Goal: Task Accomplishment & Management: Use online tool/utility

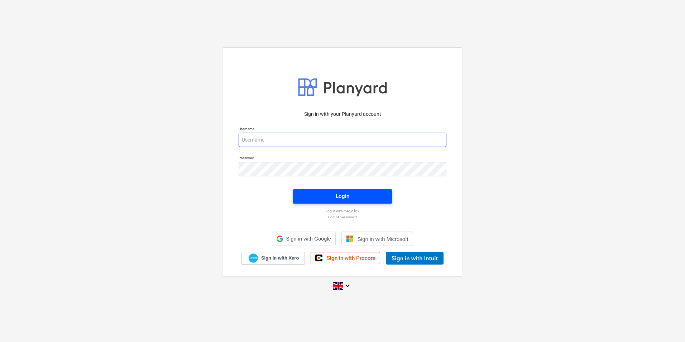
type input "[PERSON_NAME][EMAIL_ADDRESS][DOMAIN_NAME]"
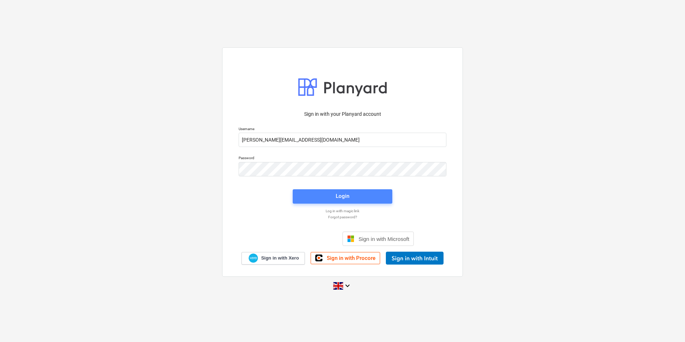
click at [326, 193] on span "Login" at bounding box center [342, 195] width 82 height 9
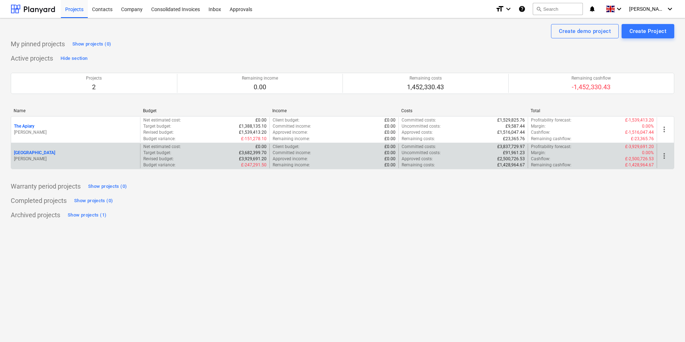
click at [77, 159] on p "[PERSON_NAME]" at bounding box center [75, 159] width 123 height 6
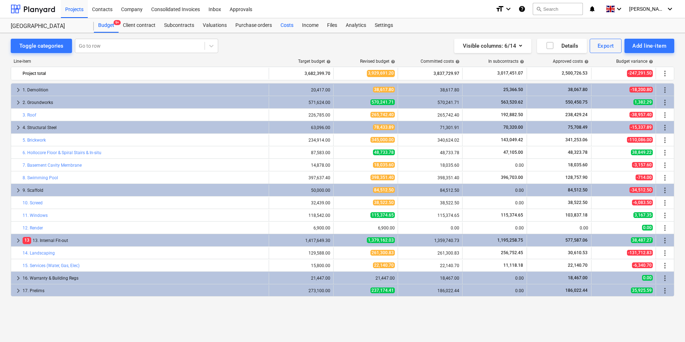
click at [289, 26] on div "Costs" at bounding box center [286, 25] width 21 height 14
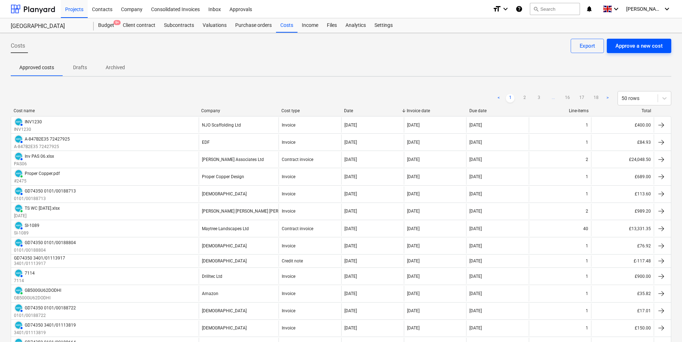
click at [647, 46] on div "Approve a new cost" at bounding box center [639, 45] width 47 height 9
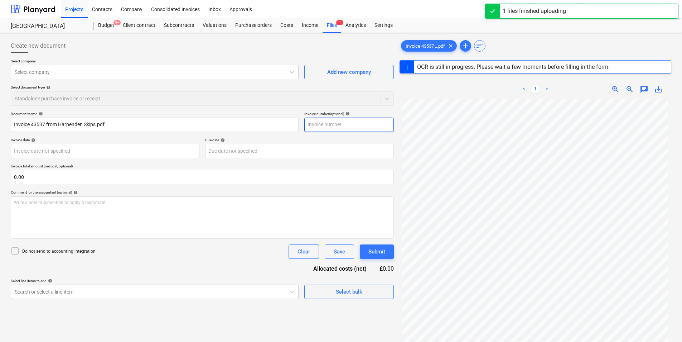
type input "43537"
type input "[DATE]"
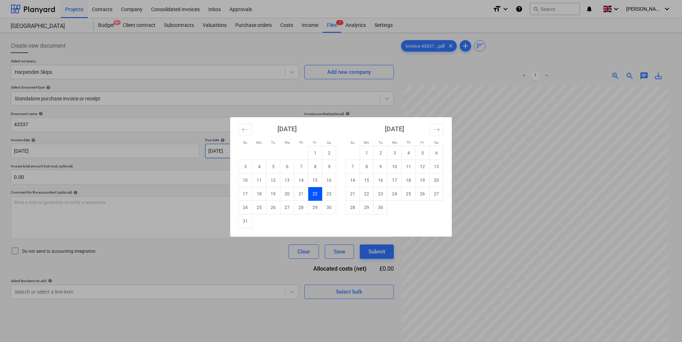
click at [260, 151] on body "Projects Contacts Company Consolidated Invoices Inbox Approvals format_size key…" at bounding box center [341, 171] width 682 height 342
click at [368, 194] on td "22" at bounding box center [367, 194] width 14 height 14
type input "[DATE]"
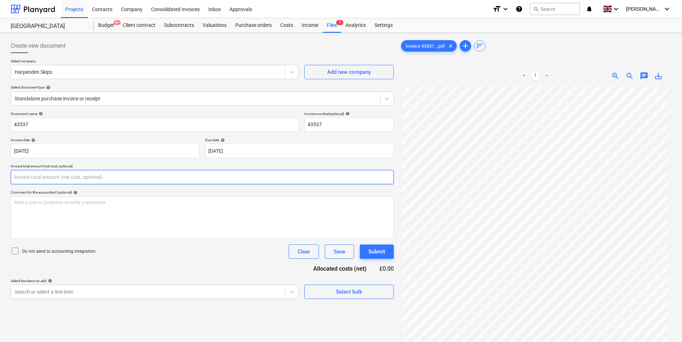
click at [86, 178] on input "text" at bounding box center [202, 177] width 383 height 14
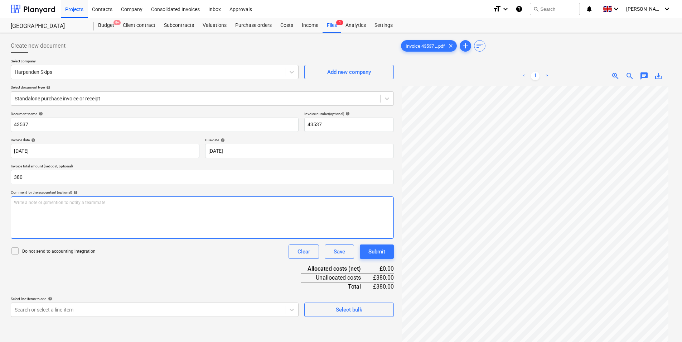
type input "380.00"
click at [65, 204] on p "Write a note or @mention to notify a teammate [PERSON_NAME]" at bounding box center [202, 203] width 377 height 6
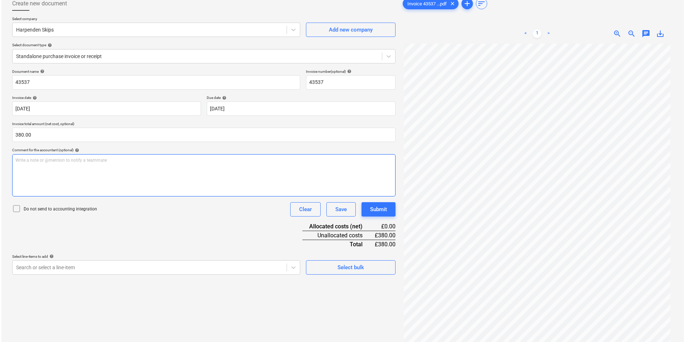
scroll to position [72, 0]
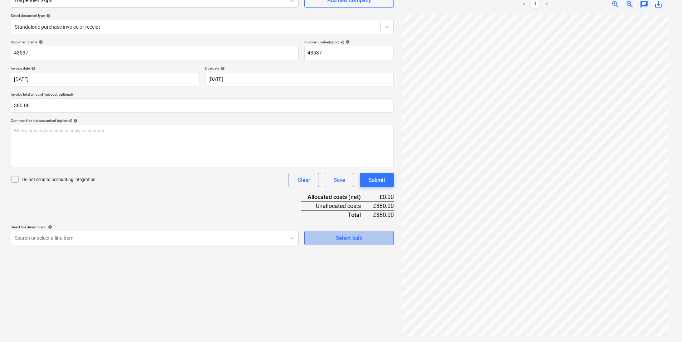
click at [350, 235] on div "Select bulk" at bounding box center [349, 237] width 27 height 9
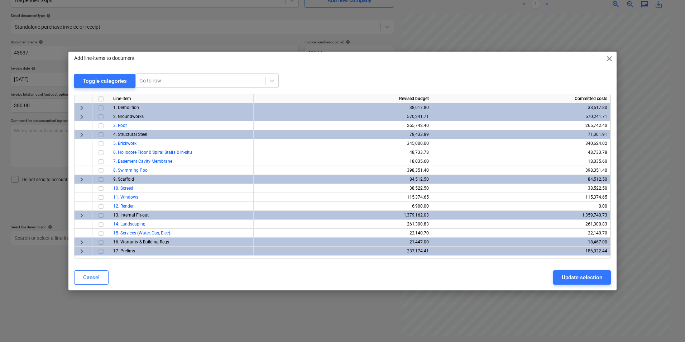
click at [81, 250] on span "keyboard_arrow_right" at bounding box center [81, 251] width 9 height 9
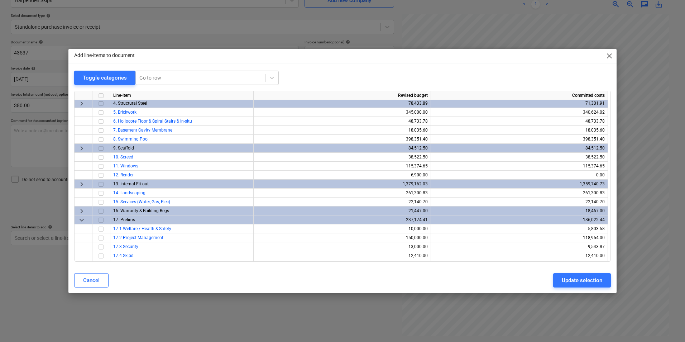
scroll to position [54, 0]
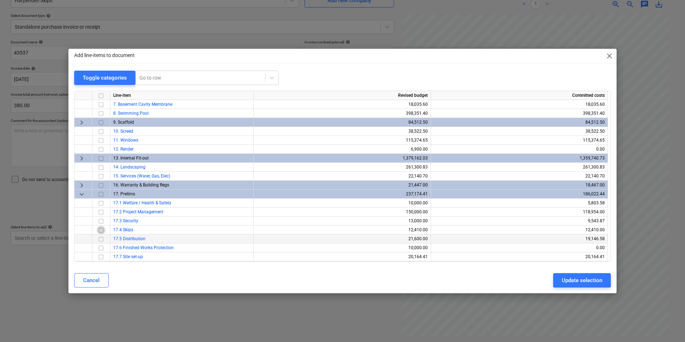
drag, startPoint x: 98, startPoint y: 229, endPoint x: 108, endPoint y: 236, distance: 12.3
click at [100, 230] on input "checkbox" at bounding box center [101, 230] width 9 height 9
click at [570, 280] on div "Update selection" at bounding box center [582, 279] width 40 height 9
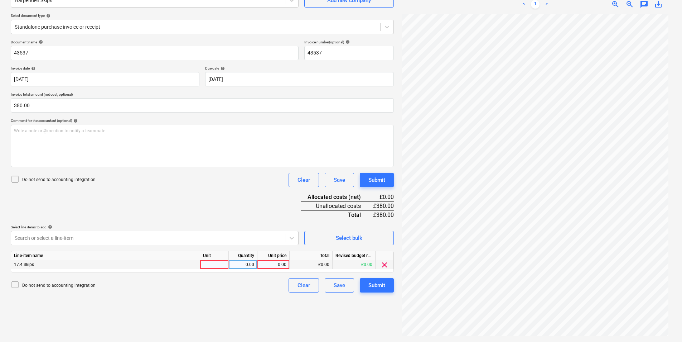
click at [216, 265] on div at bounding box center [214, 264] width 29 height 9
type input "ea"
type input "1"
type input "380"
click at [384, 292] on button "Submit" at bounding box center [377, 285] width 34 height 14
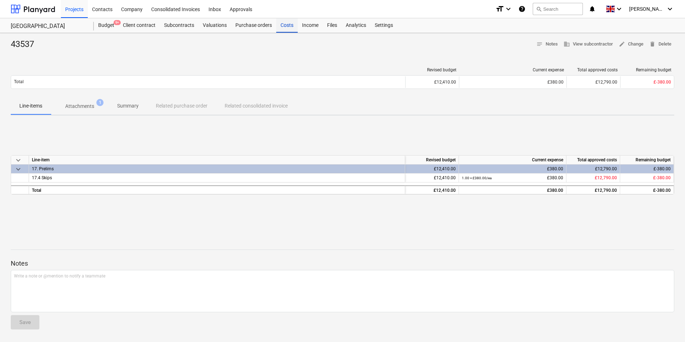
click at [287, 25] on div "Costs" at bounding box center [286, 25] width 21 height 14
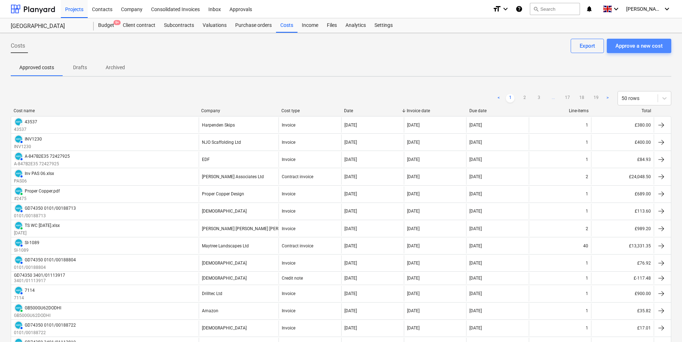
click at [624, 44] on div "Approve a new cost" at bounding box center [639, 45] width 47 height 9
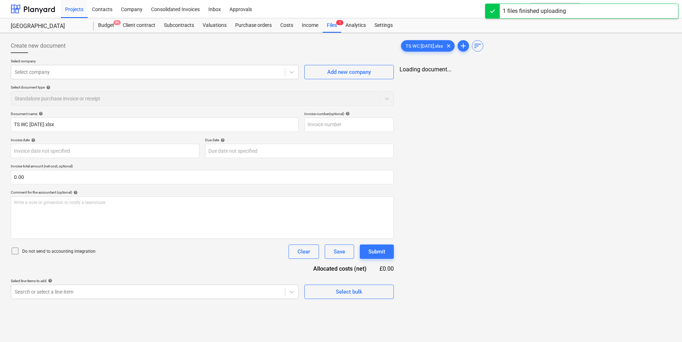
type input "TS WC [DATE].xlsx"
click at [467, 48] on span "add" at bounding box center [465, 46] width 9 height 9
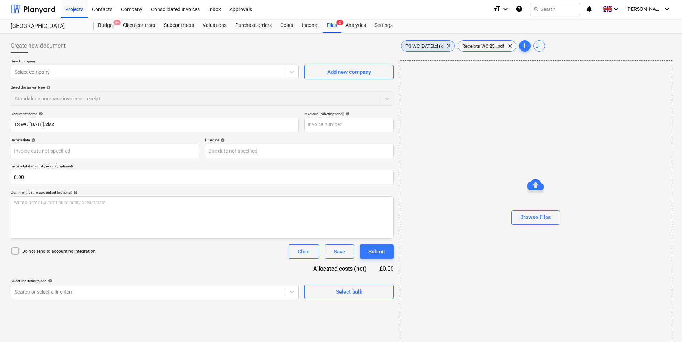
click at [425, 48] on span "TS WC [DATE].xlsx" at bounding box center [425, 45] width 46 height 5
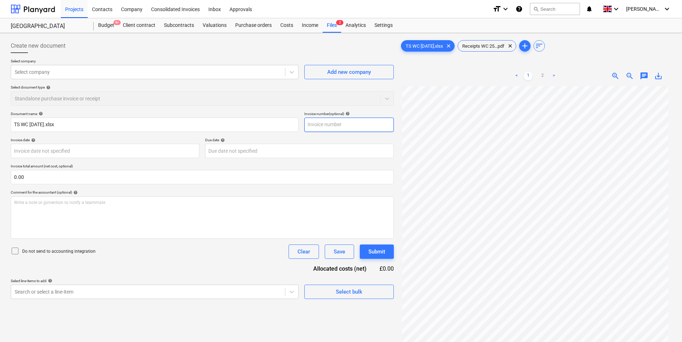
click at [336, 124] on input "text" at bounding box center [349, 125] width 90 height 14
type input "[DATE]"
click at [80, 72] on div at bounding box center [148, 71] width 267 height 7
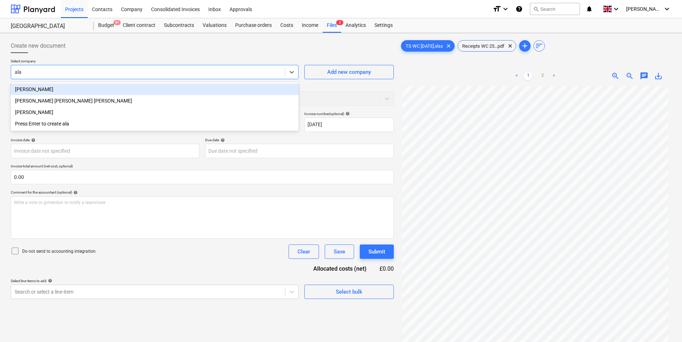
type input "[PERSON_NAME]"
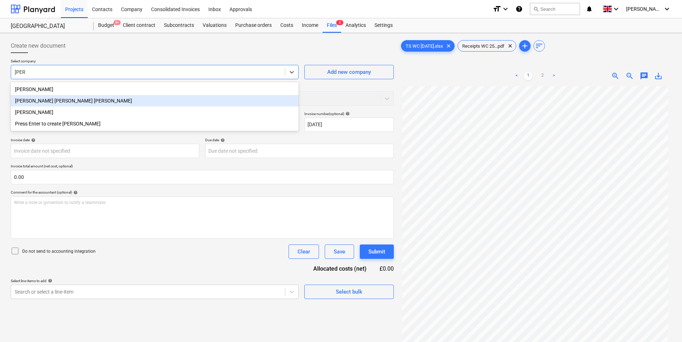
click at [56, 104] on div "[PERSON_NAME] [PERSON_NAME] [PERSON_NAME]" at bounding box center [155, 100] width 288 height 11
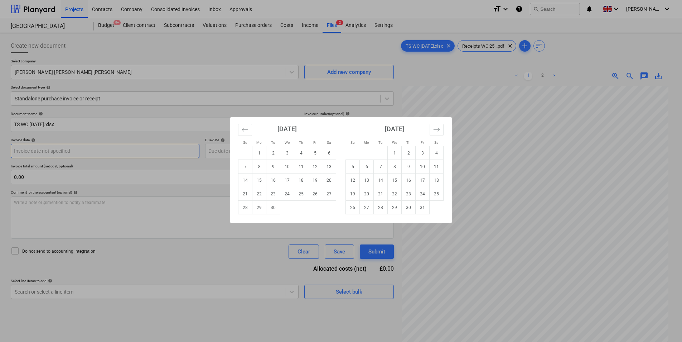
click at [90, 152] on body "Projects Contacts Company Consolidated Invoices Inbox Approvals format_size key…" at bounding box center [341, 171] width 682 height 342
click at [246, 130] on icon "Move backward to switch to the previous month." at bounding box center [245, 129] width 7 height 7
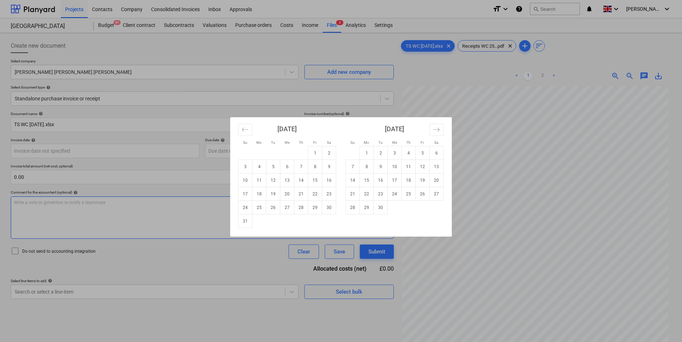
click at [245, 226] on td "31" at bounding box center [246, 221] width 14 height 14
type input "[DATE]"
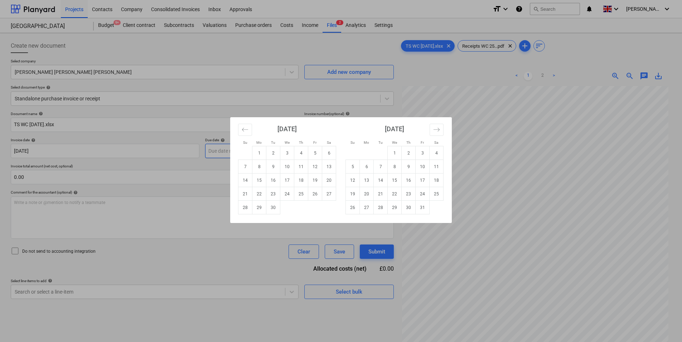
drag, startPoint x: 246, startPoint y: 151, endPoint x: 303, endPoint y: 171, distance: 59.9
click at [247, 151] on body "Projects Contacts Company Consolidated Invoices Inbox Approvals format_size key…" at bounding box center [341, 171] width 682 height 342
click at [316, 156] on td "5" at bounding box center [315, 153] width 14 height 14
type input "[DATE]"
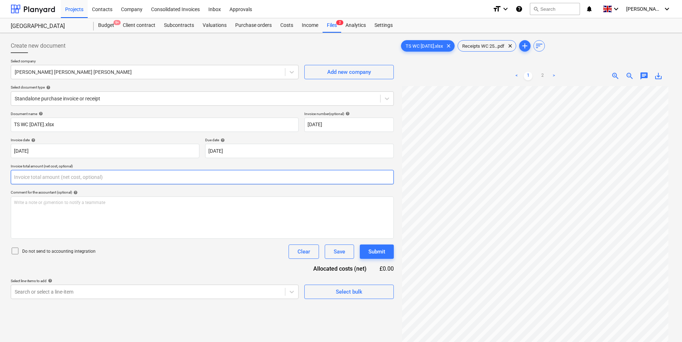
click at [81, 177] on input "text" at bounding box center [202, 177] width 383 height 14
click at [39, 179] on input "text" at bounding box center [202, 177] width 383 height 14
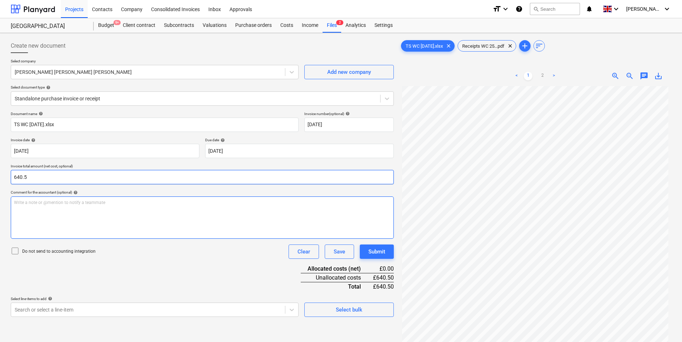
type input "640.50"
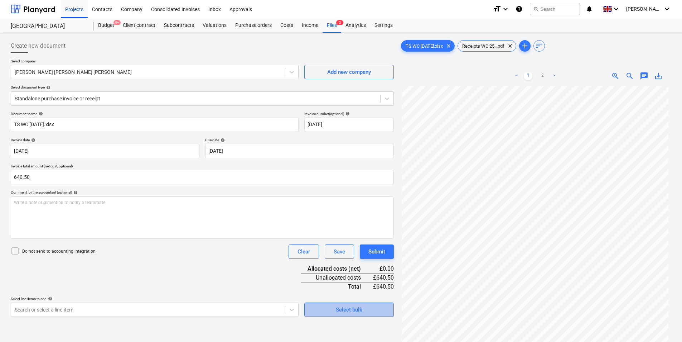
click at [335, 308] on span "Select bulk" at bounding box center [349, 309] width 72 height 9
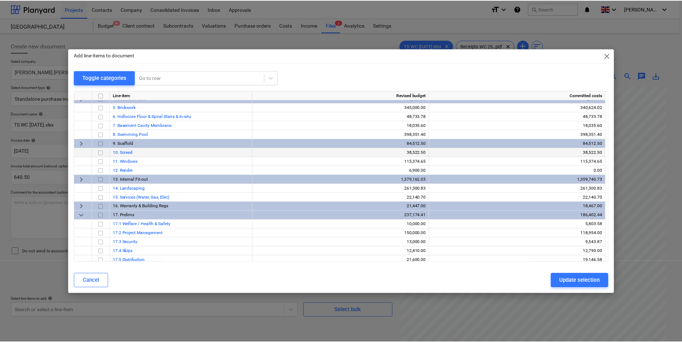
scroll to position [54, 0]
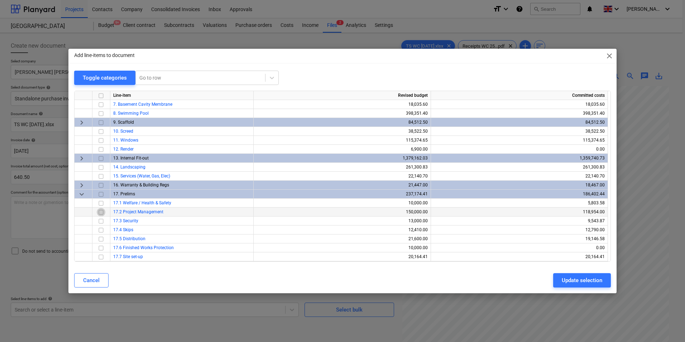
click at [101, 213] on input "checkbox" at bounding box center [101, 212] width 9 height 9
drag, startPoint x: 101, startPoint y: 237, endPoint x: 115, endPoint y: 241, distance: 14.4
click at [101, 238] on input "checkbox" at bounding box center [101, 239] width 9 height 9
click at [585, 279] on div "Update selection" at bounding box center [582, 279] width 40 height 9
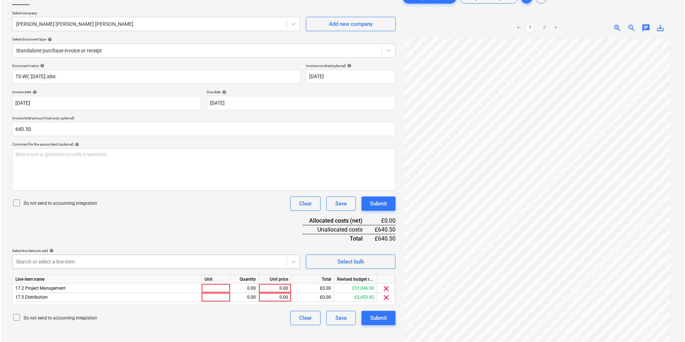
scroll to position [72, 0]
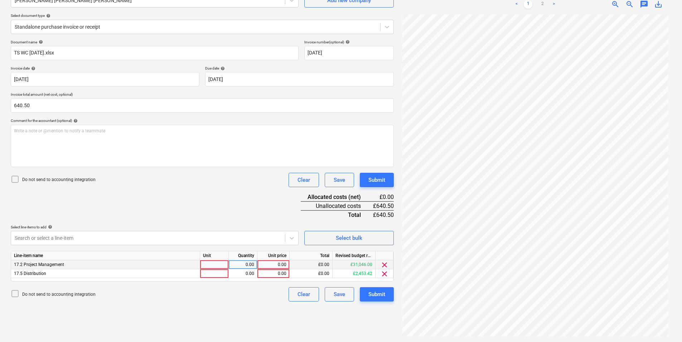
click at [212, 262] on div at bounding box center [214, 264] width 29 height 9
type input "ea"
type input "190"
click at [207, 277] on div at bounding box center [214, 273] width 29 height 9
type input "ea"
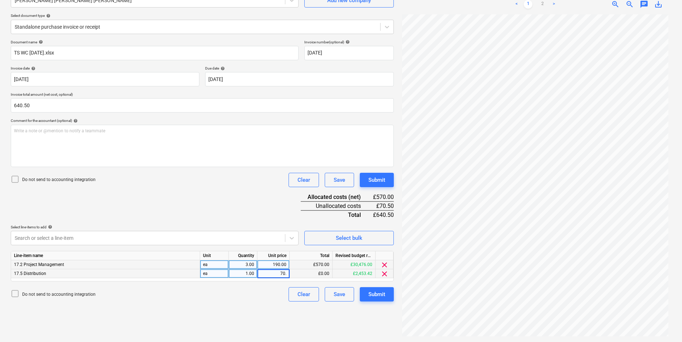
type input "70.5"
click at [380, 290] on div "Submit" at bounding box center [377, 293] width 17 height 9
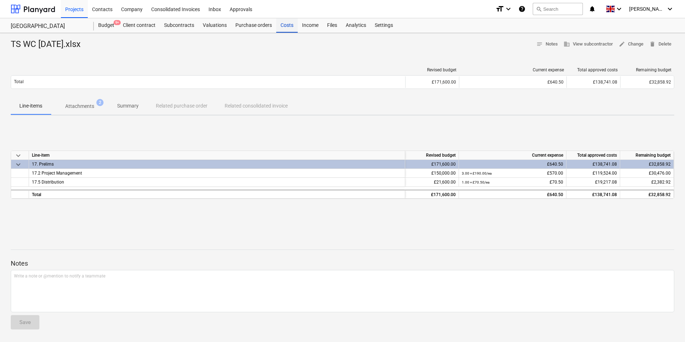
click at [291, 28] on div "Costs" at bounding box center [286, 25] width 21 height 14
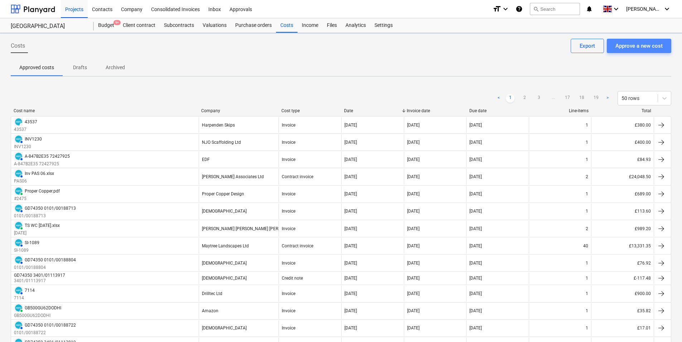
click at [642, 48] on div "Approve a new cost" at bounding box center [639, 45] width 47 height 9
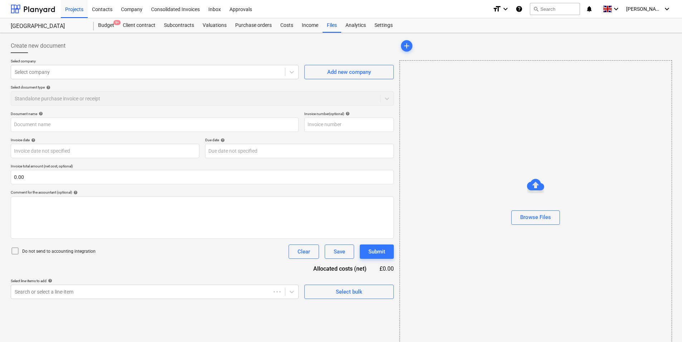
type input "0.00"
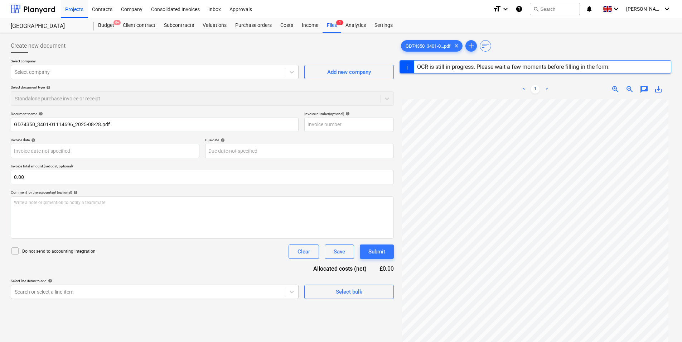
type input "GD74350"
type input "[DATE]"
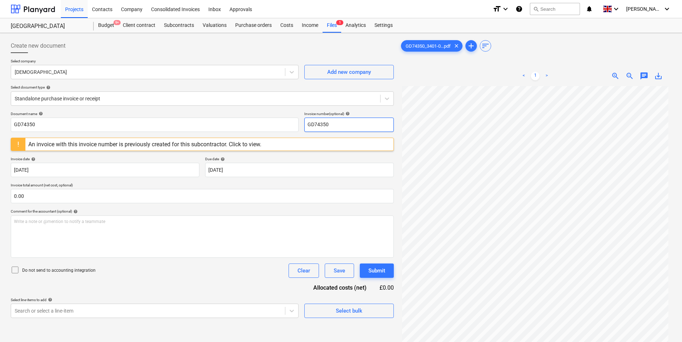
drag, startPoint x: 354, startPoint y: 125, endPoint x: 253, endPoint y: 133, distance: 101.3
click at [253, 133] on div "Document name help GD74350 Invoice number (optional) help GD74350 An invoice wi…" at bounding box center [202, 214] width 383 height 206
drag, startPoint x: 338, startPoint y: 129, endPoint x: 218, endPoint y: 161, distance: 124.3
click at [210, 136] on div "Document name help GD74350 Invoice number (optional) help 3401/01114696 An invo…" at bounding box center [202, 214] width 383 height 206
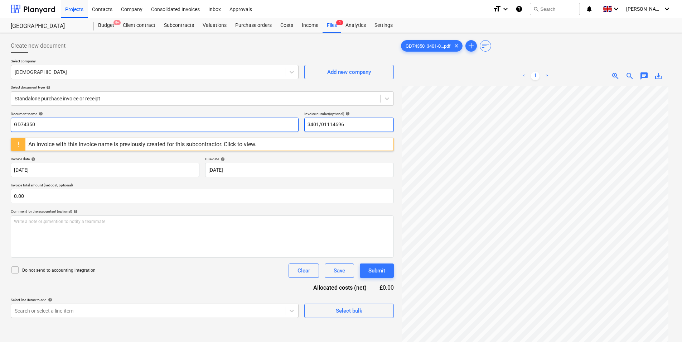
type input "3401/01114696"
click at [111, 125] on input "GD74350" at bounding box center [155, 125] width 288 height 14
paste input "3401/01114696"
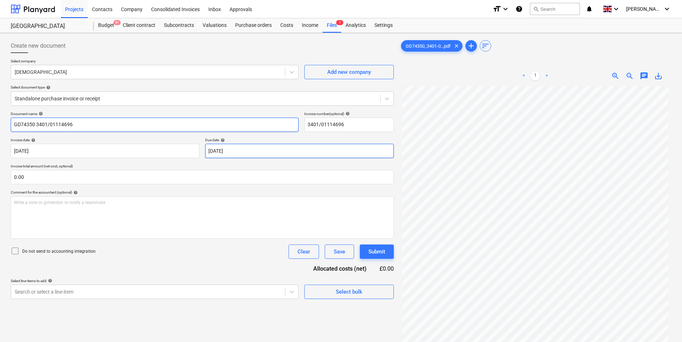
type input "GD74350 3401/01114696"
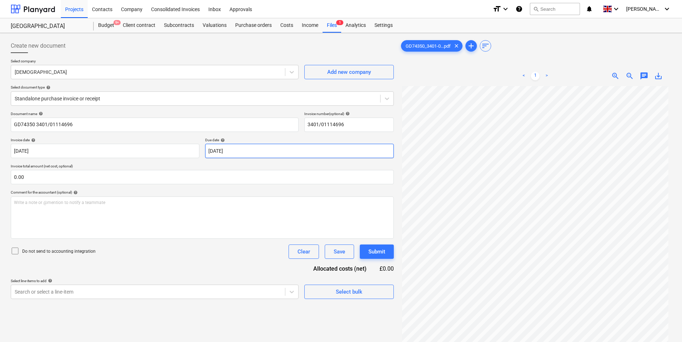
click at [258, 151] on body "Projects Contacts Company Consolidated Invoices Inbox Approvals format_size key…" at bounding box center [341, 171] width 682 height 342
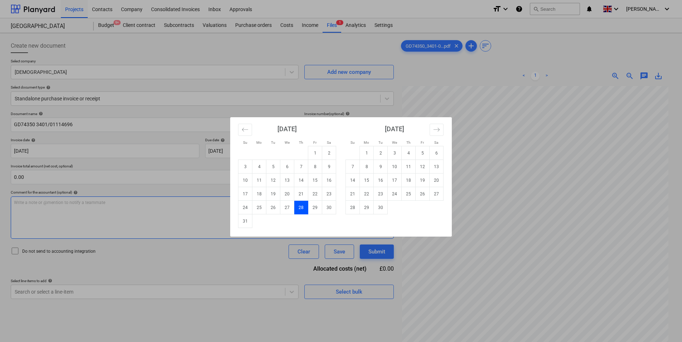
drag, startPoint x: 382, startPoint y: 211, endPoint x: 377, endPoint y: 210, distance: 5.8
click at [383, 211] on td "30" at bounding box center [381, 208] width 14 height 14
type input "[DATE]"
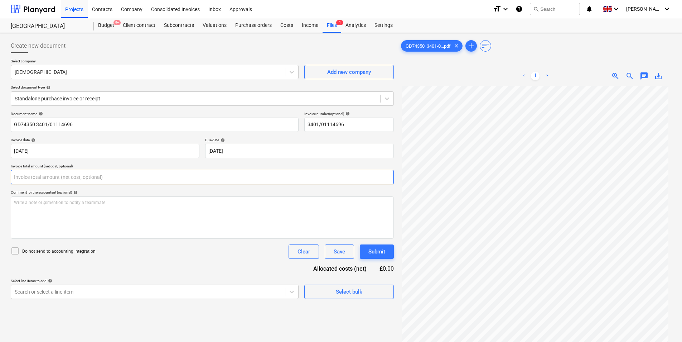
click at [82, 179] on input "text" at bounding box center [202, 177] width 383 height 14
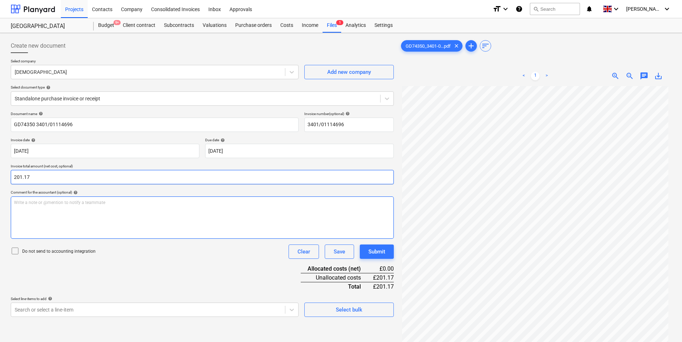
type input "201.17"
click at [110, 219] on div "Write a note or @mention to notify a teammate [PERSON_NAME]" at bounding box center [202, 217] width 383 height 42
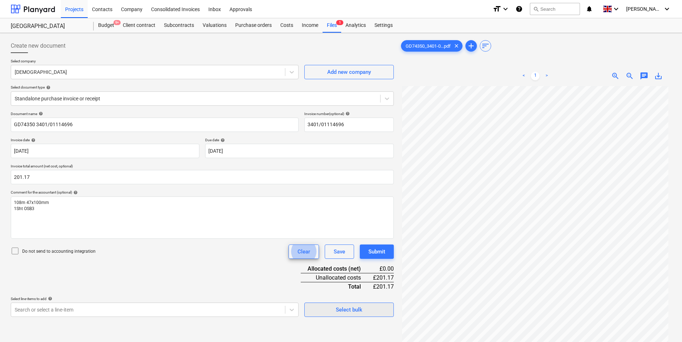
click at [346, 312] on div "Select bulk" at bounding box center [349, 309] width 27 height 9
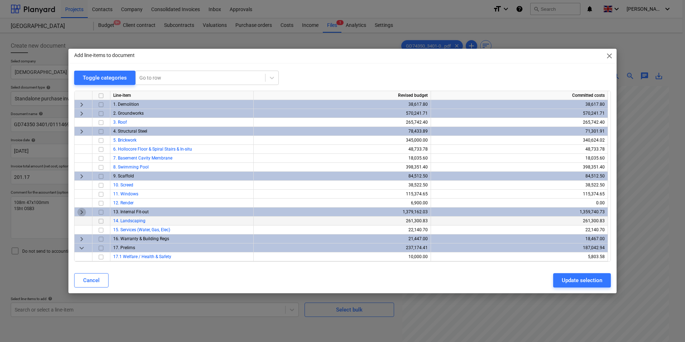
drag, startPoint x: 78, startPoint y: 212, endPoint x: 91, endPoint y: 224, distance: 17.2
click at [78, 213] on span "keyboard_arrow_right" at bounding box center [81, 212] width 9 height 9
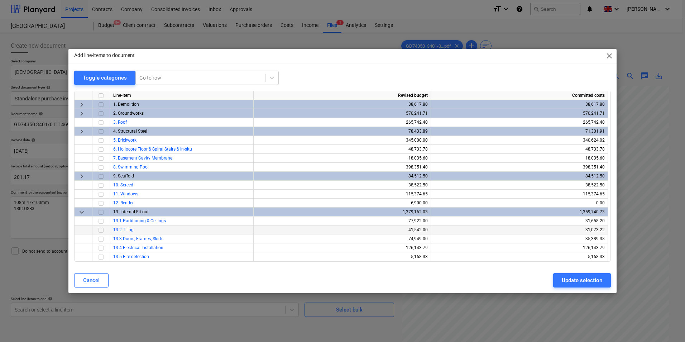
drag, startPoint x: 100, startPoint y: 221, endPoint x: 119, endPoint y: 226, distance: 19.6
click at [102, 221] on input "checkbox" at bounding box center [101, 221] width 9 height 9
click at [564, 275] on button "Update selection" at bounding box center [582, 280] width 58 height 14
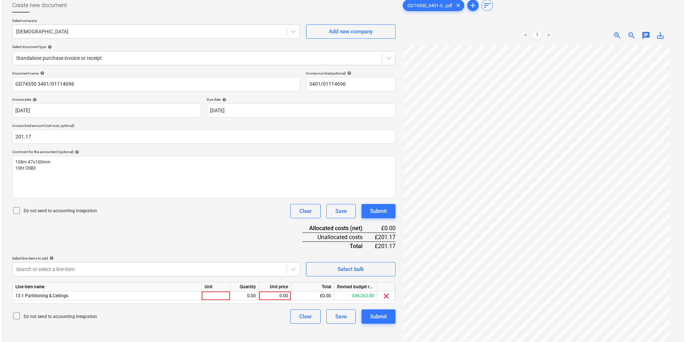
scroll to position [72, 0]
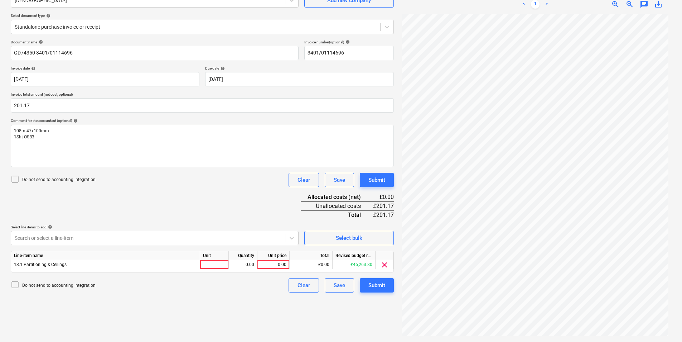
click at [211, 260] on div "Unit" at bounding box center [214, 255] width 29 height 9
drag, startPoint x: 203, startPoint y: 266, endPoint x: 219, endPoint y: 269, distance: 15.4
click at [204, 267] on div at bounding box center [214, 264] width 29 height 9
type input "ea"
type input "201.17"
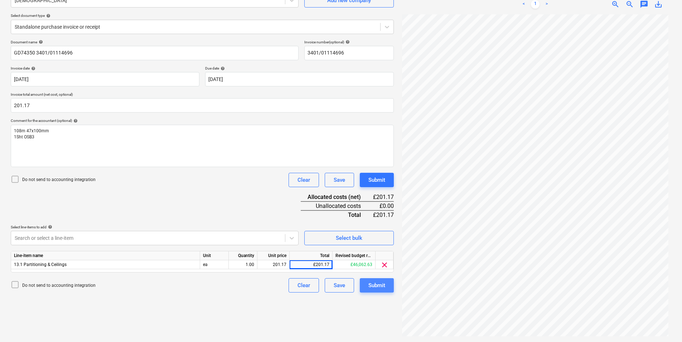
click at [385, 289] on button "Submit" at bounding box center [377, 285] width 34 height 14
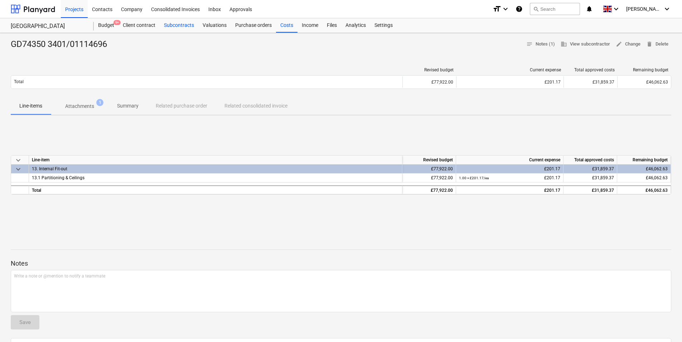
click at [183, 26] on div "Subcontracts" at bounding box center [179, 25] width 39 height 14
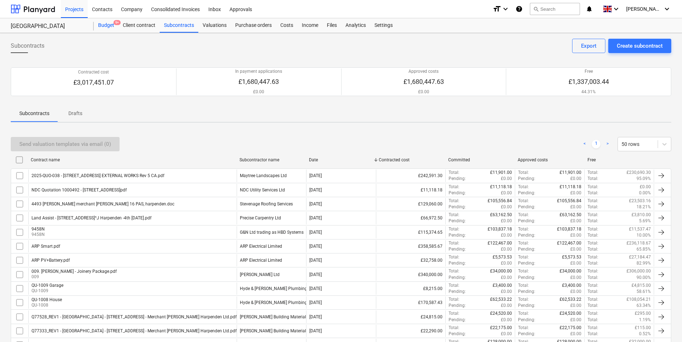
click at [100, 25] on div "Budget 9+" at bounding box center [106, 25] width 25 height 14
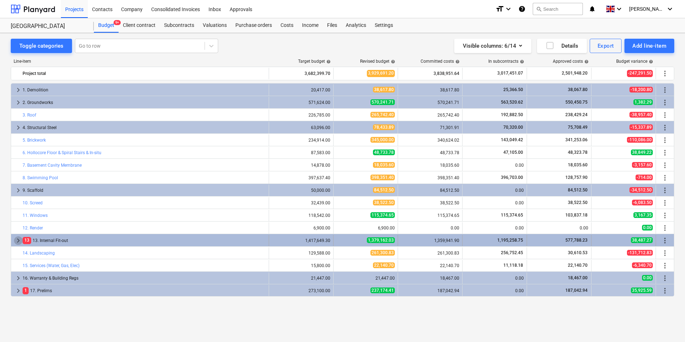
click at [18, 241] on span "keyboard_arrow_right" at bounding box center [18, 240] width 9 height 9
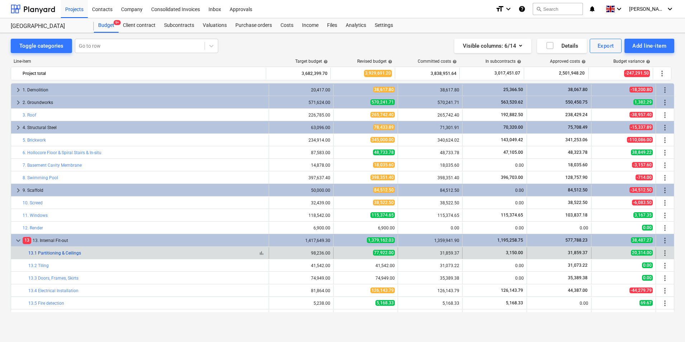
click at [66, 252] on link "13.1 Partitioning & Ceilings" at bounding box center [54, 252] width 53 height 5
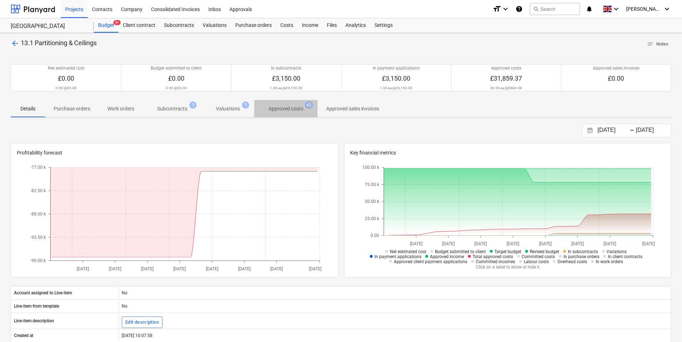
click at [287, 111] on p "Approved costs" at bounding box center [286, 109] width 35 height 8
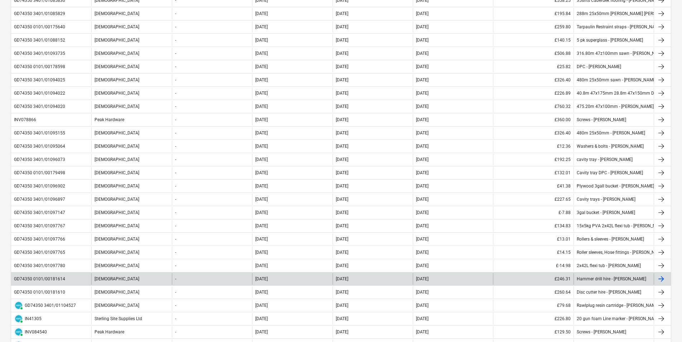
scroll to position [502, 0]
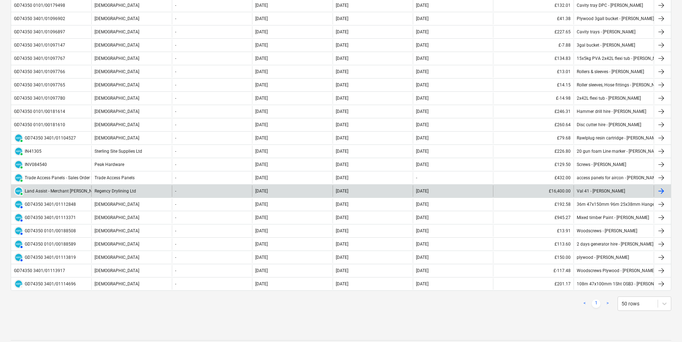
click at [76, 189] on div "Land Assist - Merchant [PERSON_NAME] 04 - revised.docx" at bounding box center [80, 190] width 111 height 5
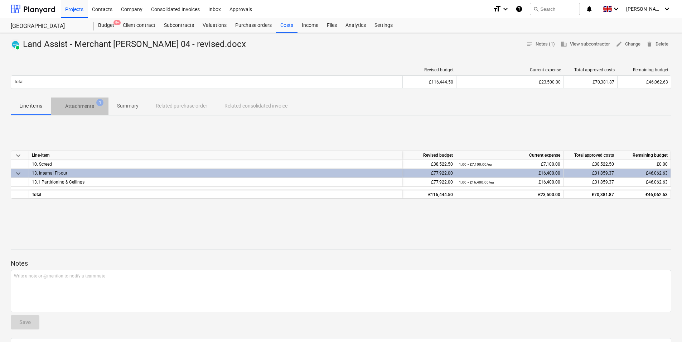
click at [91, 104] on p "Attachments" at bounding box center [79, 106] width 29 height 8
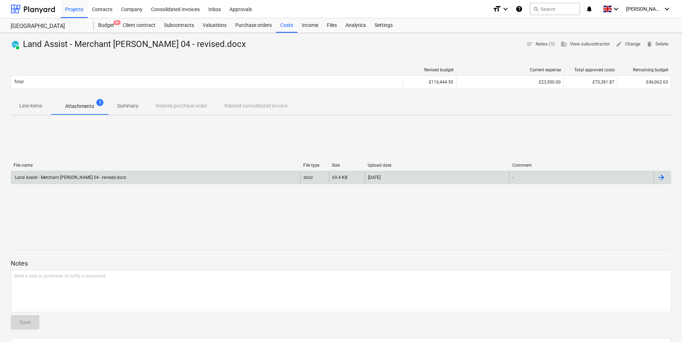
click at [179, 178] on div "Land Assist - Merchant [PERSON_NAME] 04 - revised.docx" at bounding box center [155, 177] width 289 height 11
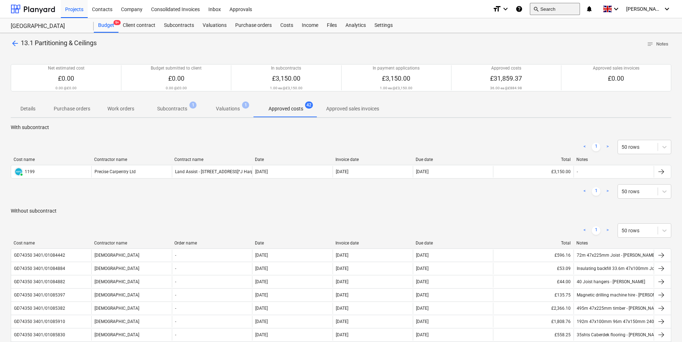
click at [556, 7] on button "search Search" at bounding box center [555, 9] width 50 height 12
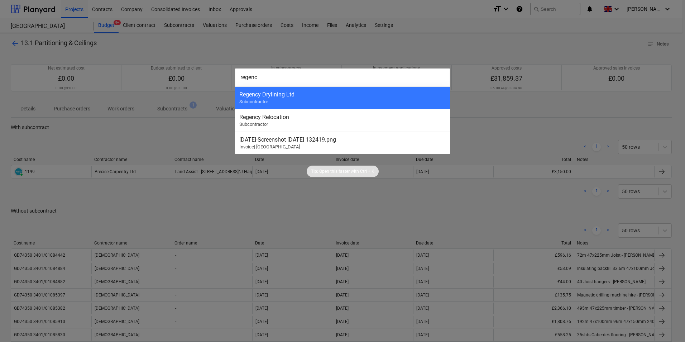
type input "regency"
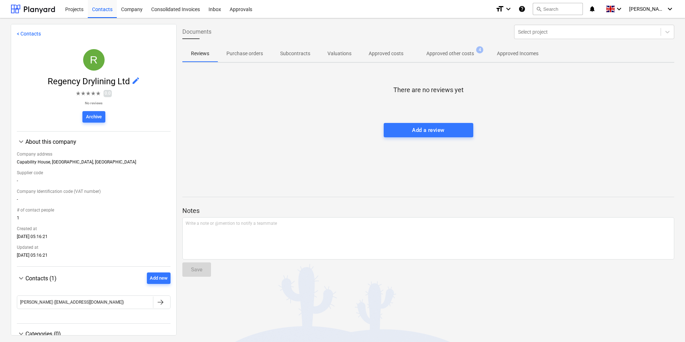
click at [456, 53] on p "Approved other costs" at bounding box center [450, 54] width 48 height 8
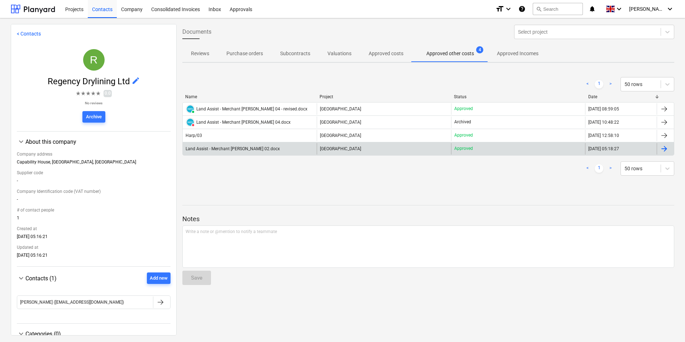
click at [243, 151] on div "Land Assist - Merchant [PERSON_NAME] 02.docx" at bounding box center [233, 148] width 94 height 5
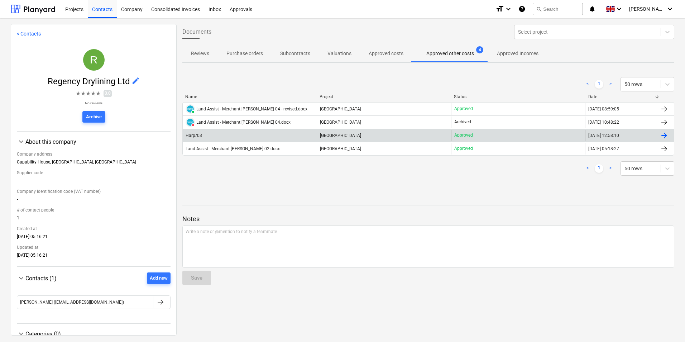
click at [336, 135] on span "[GEOGRAPHIC_DATA]" at bounding box center [340, 135] width 41 height 5
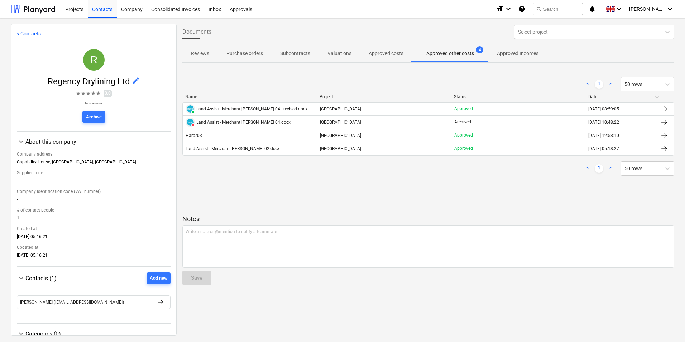
click at [272, 106] on div "PAID Land Assist - Merchant [PERSON_NAME] 04 - revised.docx" at bounding box center [247, 108] width 122 height 9
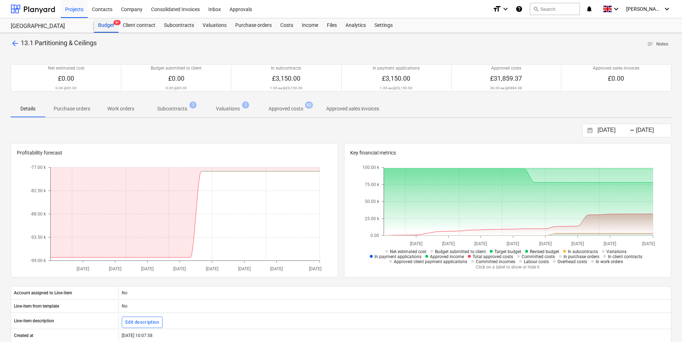
click at [108, 28] on div "Budget 9+" at bounding box center [106, 25] width 25 height 14
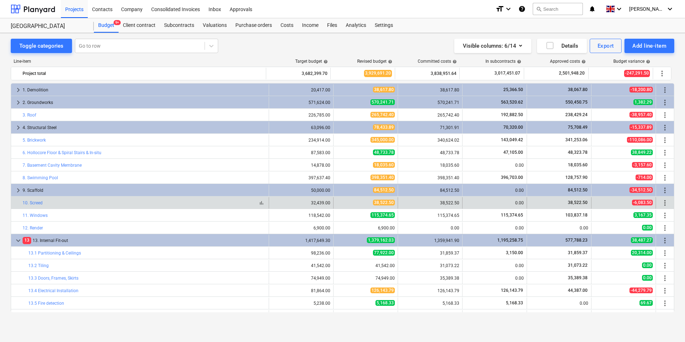
click at [44, 205] on div "bar_chart 10. Screed" at bounding box center [144, 202] width 243 height 11
click at [38, 203] on link "10. Screed" at bounding box center [33, 202] width 20 height 5
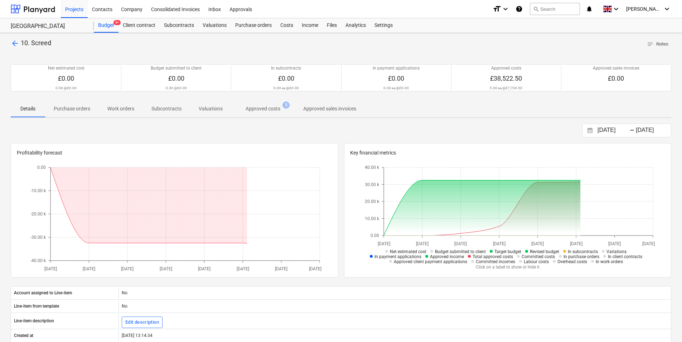
click at [269, 109] on p "Approved costs" at bounding box center [263, 109] width 35 height 8
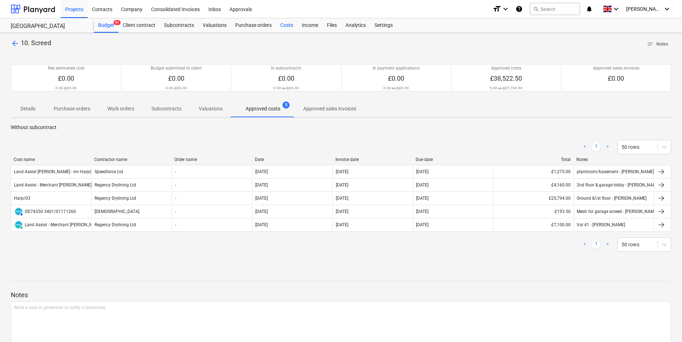
click at [288, 25] on div "Costs" at bounding box center [286, 25] width 21 height 14
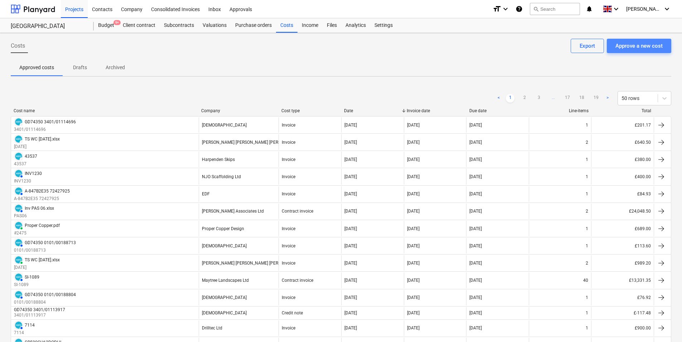
click at [636, 45] on div "Approve a new cost" at bounding box center [639, 45] width 47 height 9
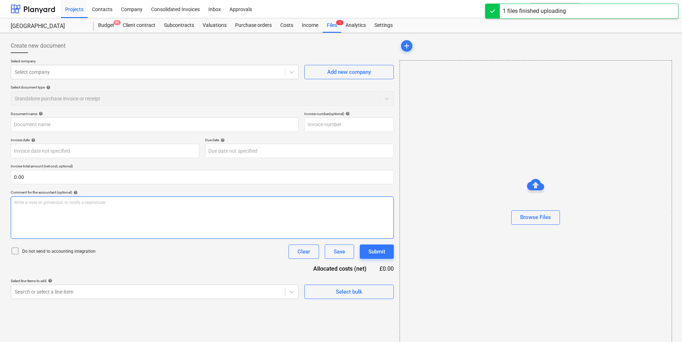
type input "Land Assist - Merchant [PERSON_NAME] 05.docx"
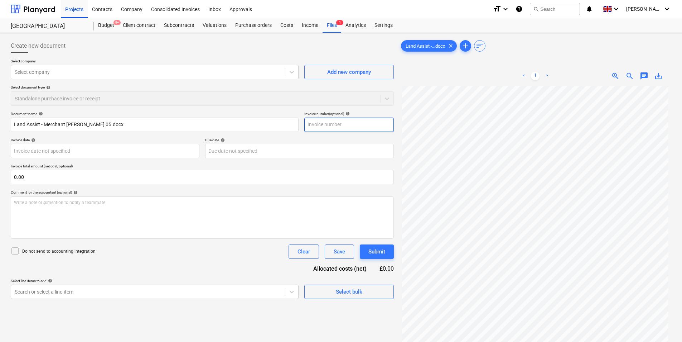
click at [321, 124] on input "text" at bounding box center [349, 125] width 90 height 14
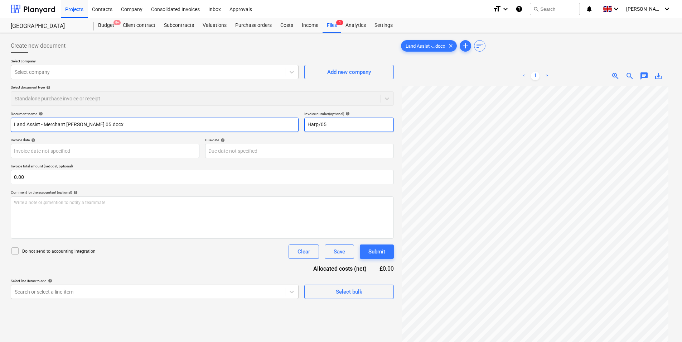
type input "Harp/05"
click at [166, 131] on input "Land Assist - Merchant [PERSON_NAME] 05.docx" at bounding box center [155, 125] width 288 height 14
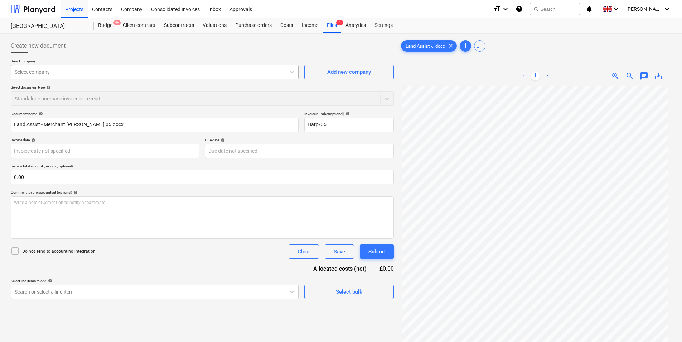
drag, startPoint x: 87, startPoint y: 72, endPoint x: 87, endPoint y: 68, distance: 3.6
click at [87, 70] on div at bounding box center [148, 71] width 267 height 7
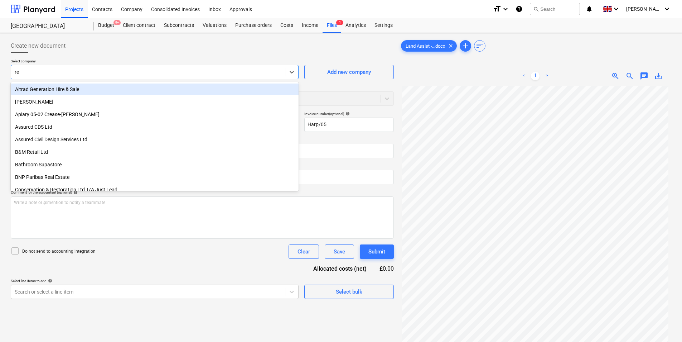
type input "reg"
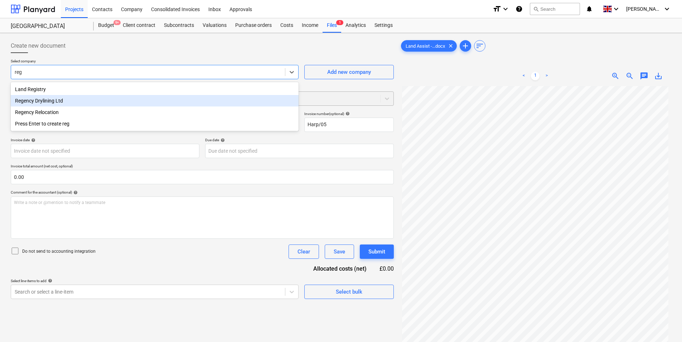
click at [78, 105] on div "Regency Drylining Ltd" at bounding box center [155, 100] width 288 height 11
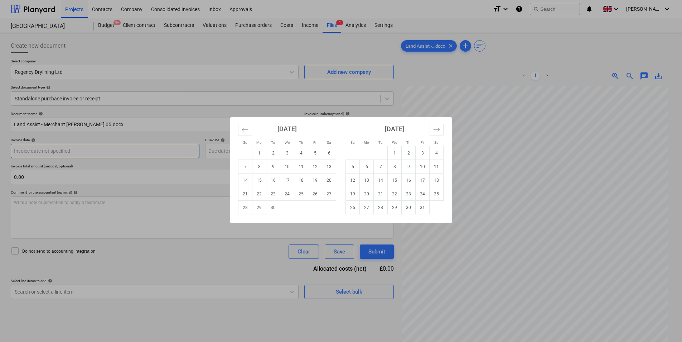
click at [86, 149] on body "Projects Contacts Company Consolidated Invoices Inbox Approvals format_size key…" at bounding box center [341, 171] width 682 height 342
click at [241, 131] on button "Move backward to switch to the previous month." at bounding box center [245, 130] width 14 height 12
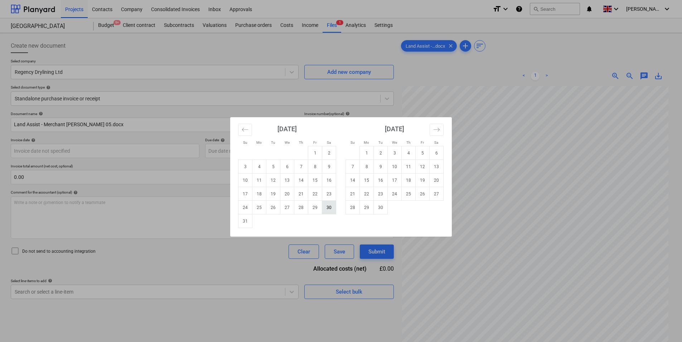
click at [334, 208] on td "30" at bounding box center [329, 208] width 14 height 14
type input "[DATE]"
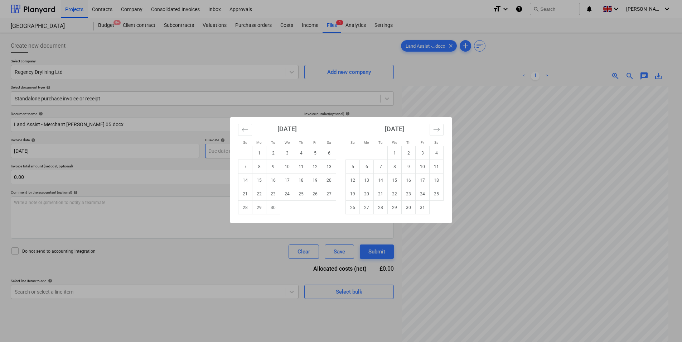
click at [240, 152] on body "Projects Contacts Company Consolidated Invoices Inbox Approvals format_size key…" at bounding box center [341, 171] width 682 height 342
click at [409, 211] on td "30" at bounding box center [409, 208] width 14 height 14
type input "[DATE]"
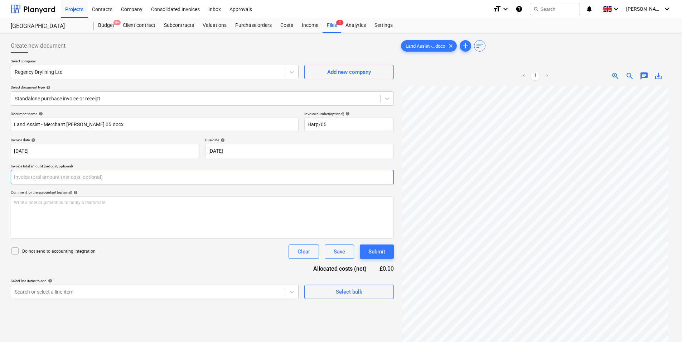
click at [90, 178] on input "text" at bounding box center [202, 177] width 383 height 14
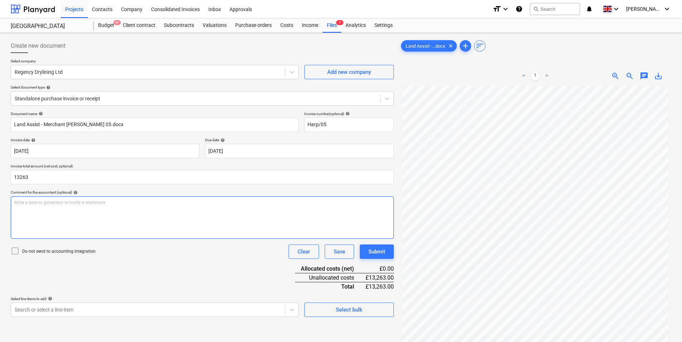
type input "13,263.00"
click at [73, 216] on div "Write a note or @mention to notify a teammate [PERSON_NAME]" at bounding box center [202, 217] width 383 height 42
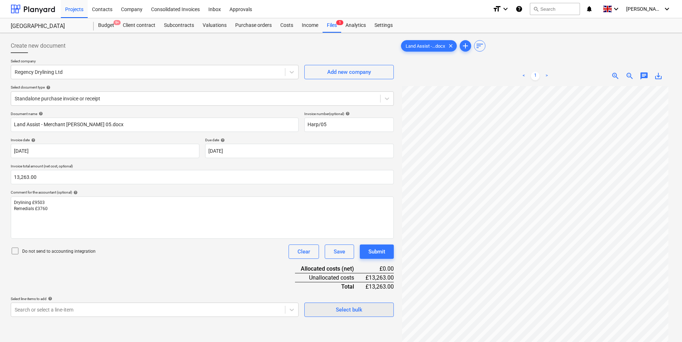
click at [356, 307] on div "Select bulk" at bounding box center [349, 309] width 27 height 9
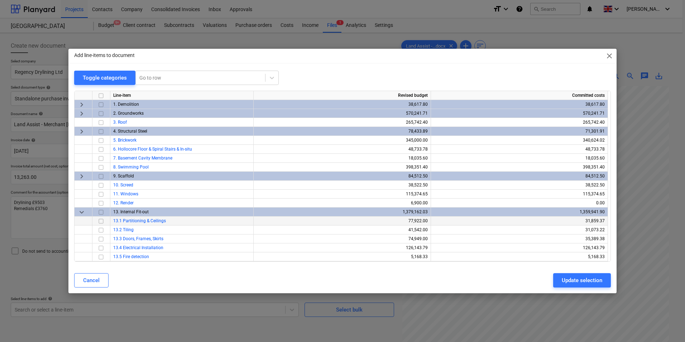
click at [101, 222] on input "checkbox" at bounding box center [101, 221] width 9 height 9
click at [570, 283] on div "Update selection" at bounding box center [582, 279] width 40 height 9
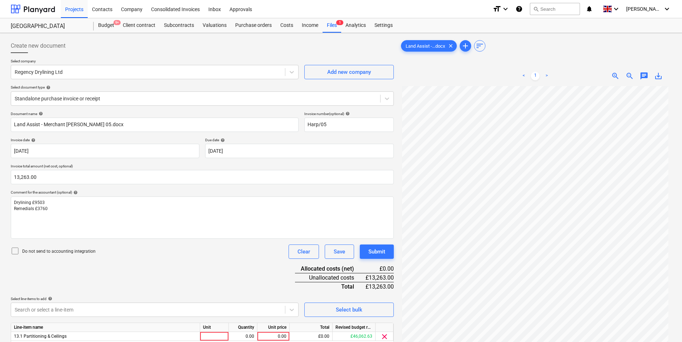
scroll to position [72, 0]
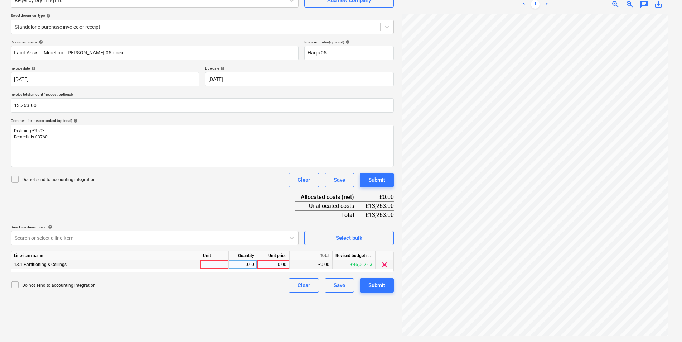
click at [212, 265] on div at bounding box center [214, 264] width 29 height 9
type input "ea"
type input "13263"
click at [384, 290] on button "Submit" at bounding box center [377, 285] width 34 height 14
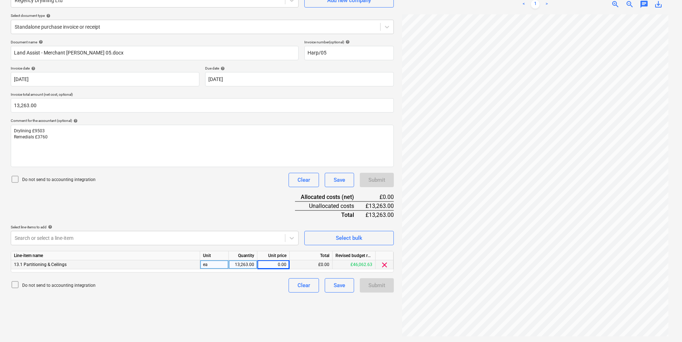
click at [239, 267] on div "13,263.00" at bounding box center [243, 264] width 23 height 9
drag, startPoint x: 219, startPoint y: 205, endPoint x: 256, endPoint y: 194, distance: 38.8
click at [220, 201] on div "Document name help Land Assist - Merchant [PERSON_NAME] 05.docx Invoice number …" at bounding box center [202, 166] width 383 height 253
click at [305, 184] on button "Clear" at bounding box center [304, 180] width 30 height 14
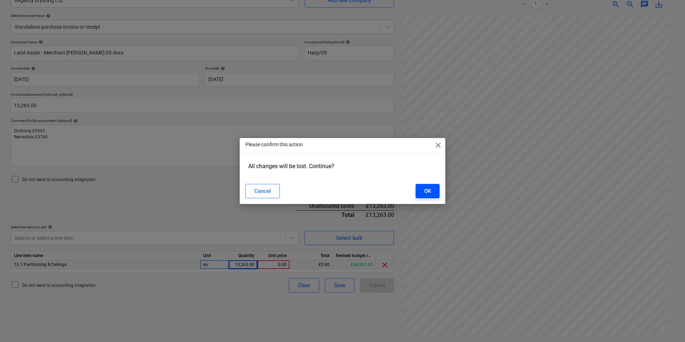
click at [428, 191] on div "OK" at bounding box center [427, 190] width 7 height 9
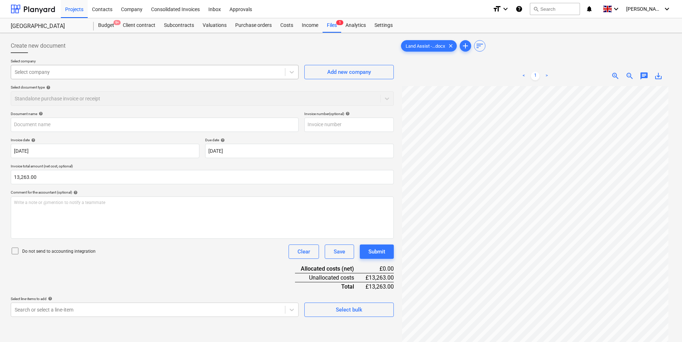
click at [86, 68] on div at bounding box center [148, 71] width 267 height 7
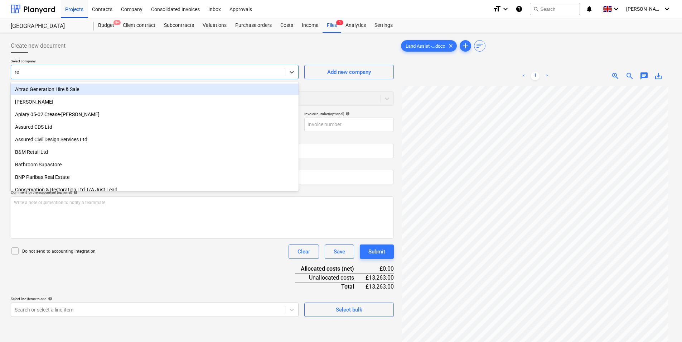
type input "reg"
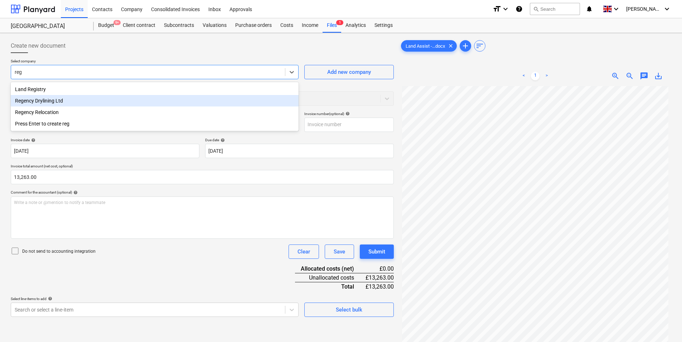
click at [80, 103] on div "Regency Drylining Ltd" at bounding box center [155, 100] width 288 height 11
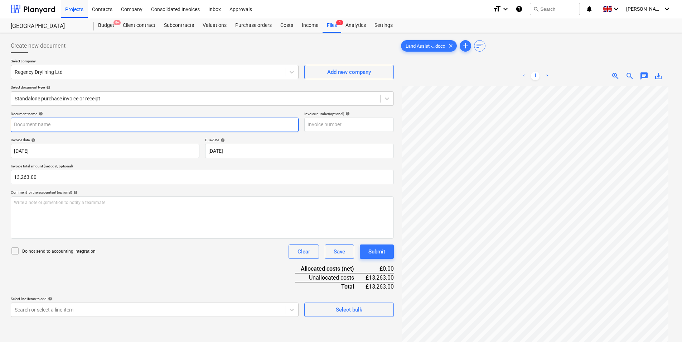
click at [37, 127] on input "text" at bounding box center [155, 125] width 288 height 14
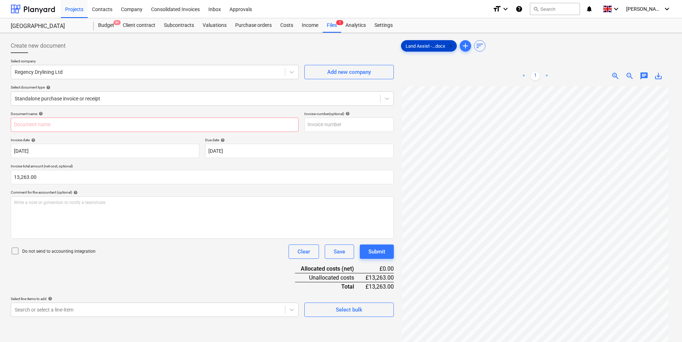
click at [452, 46] on span "clear" at bounding box center [451, 46] width 9 height 9
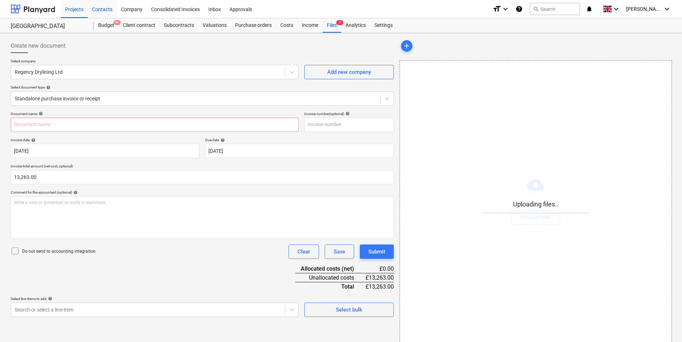
type input "Land Assist - Merchant [PERSON_NAME] 05.docx"
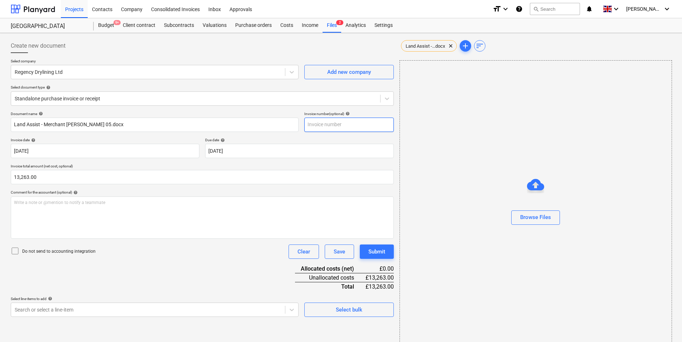
click at [347, 125] on input "text" at bounding box center [349, 125] width 90 height 14
click at [422, 47] on span "Land Assist -...docx" at bounding box center [426, 45] width 48 height 5
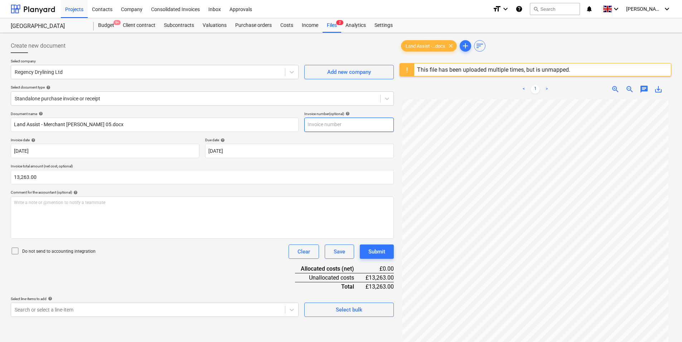
click at [335, 126] on input "text" at bounding box center [349, 125] width 90 height 14
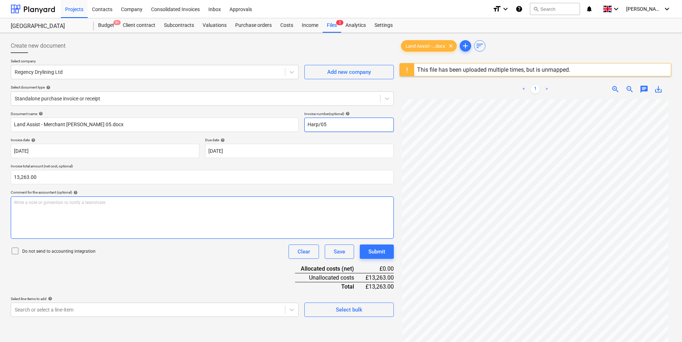
type input "Harp/05"
click at [85, 215] on div "Write a note or @mention to notify a teammate [PERSON_NAME]" at bounding box center [202, 217] width 383 height 42
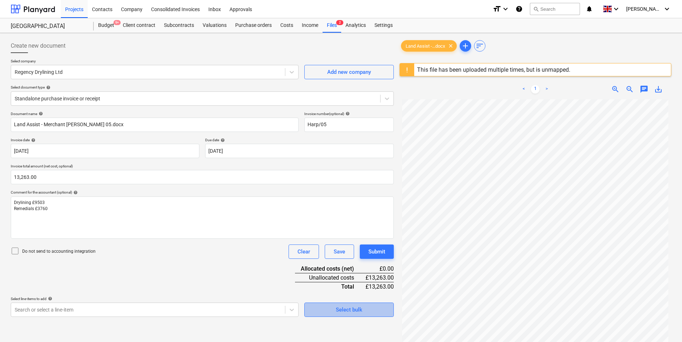
click at [379, 308] on span "Select bulk" at bounding box center [349, 309] width 72 height 9
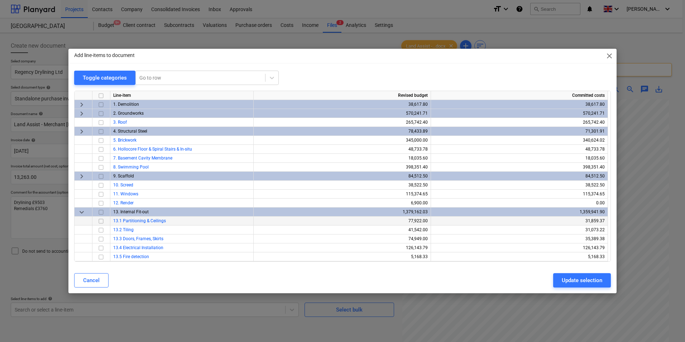
click at [100, 222] on input "checkbox" at bounding box center [101, 221] width 9 height 9
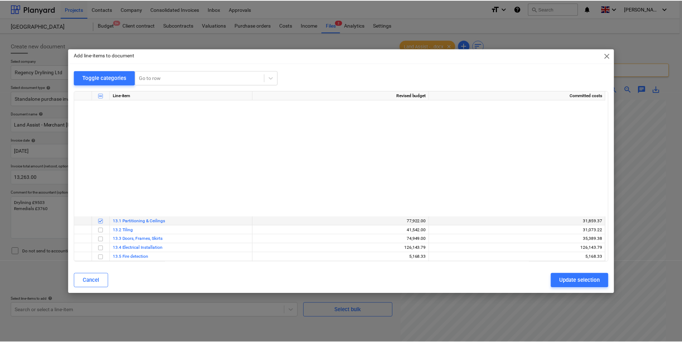
scroll to position [167, 0]
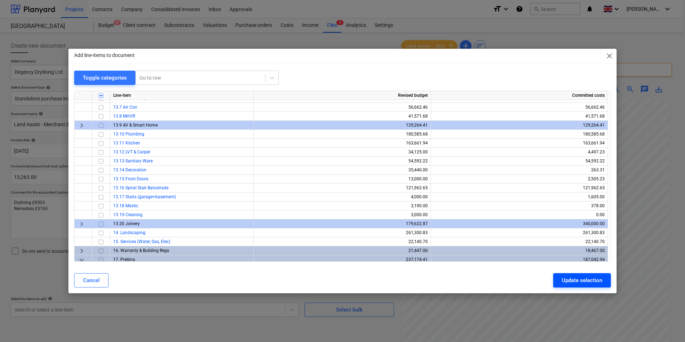
click at [584, 280] on div "Update selection" at bounding box center [582, 279] width 40 height 9
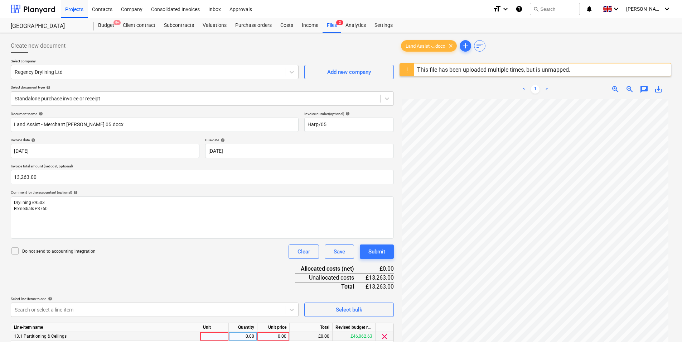
click at [216, 331] on div at bounding box center [214, 336] width 29 height 9
type input "ea"
type input "13263"
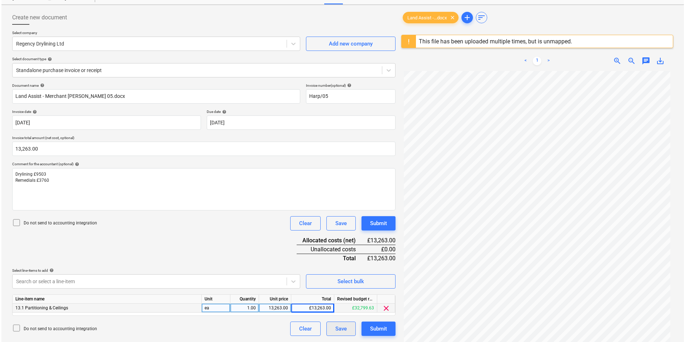
scroll to position [85, 0]
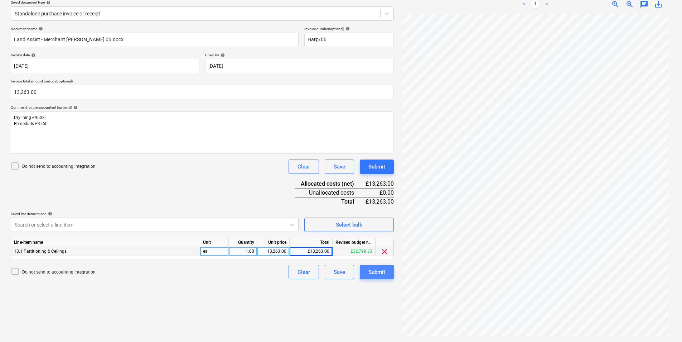
click at [364, 273] on button "Submit" at bounding box center [377, 272] width 34 height 14
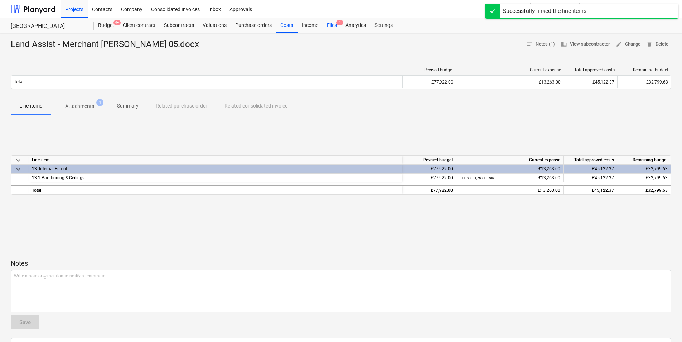
click at [334, 26] on div "Files 1" at bounding box center [332, 25] width 19 height 14
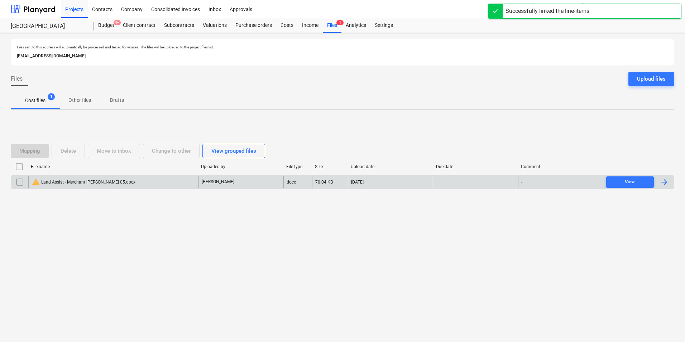
click at [17, 183] on input "checkbox" at bounding box center [19, 181] width 11 height 11
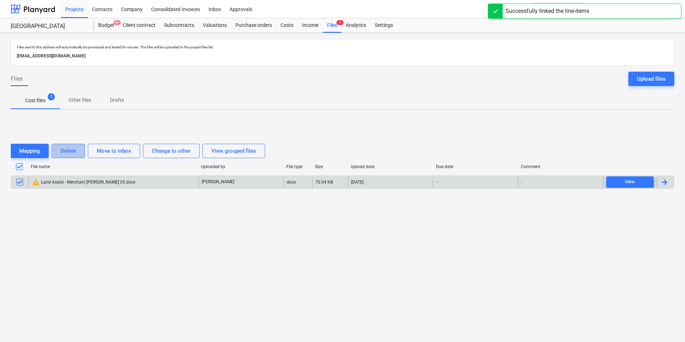
click at [71, 151] on div "Delete" at bounding box center [68, 150] width 15 height 9
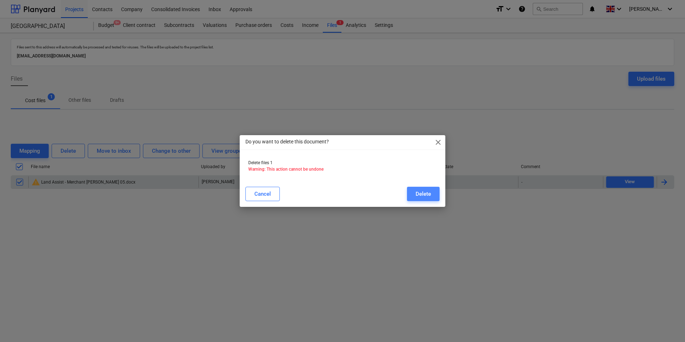
click at [412, 191] on button "Delete" at bounding box center [423, 194] width 33 height 14
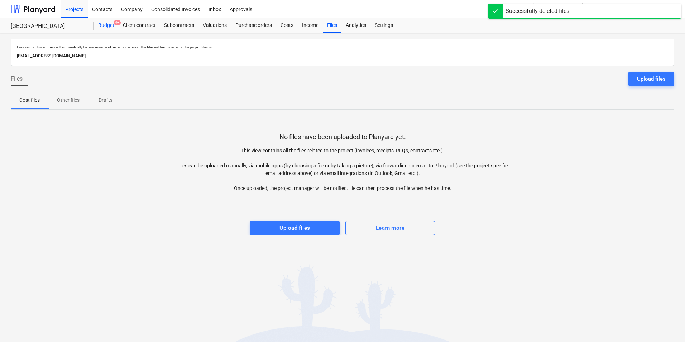
click at [105, 27] on div "Budget 9+" at bounding box center [106, 25] width 25 height 14
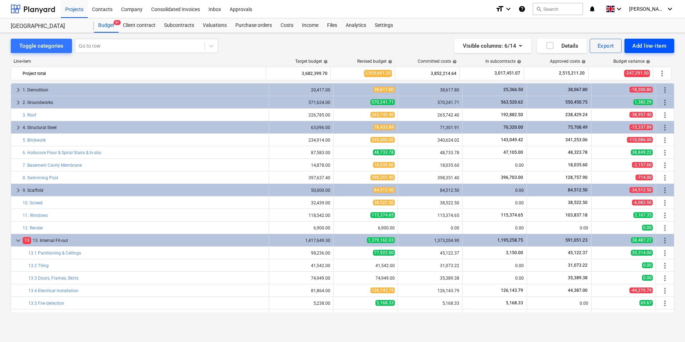
click at [651, 47] on div "Add line-item" at bounding box center [649, 45] width 34 height 9
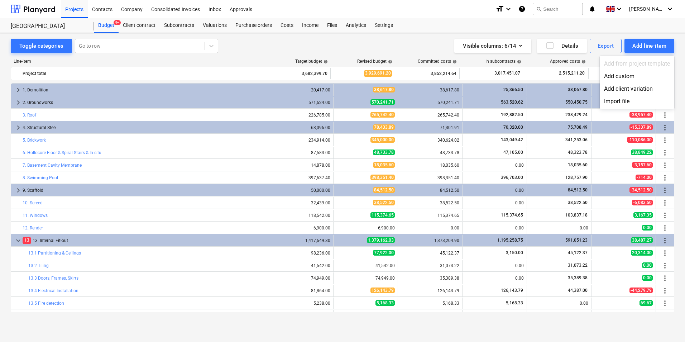
click at [288, 26] on div at bounding box center [342, 171] width 685 height 342
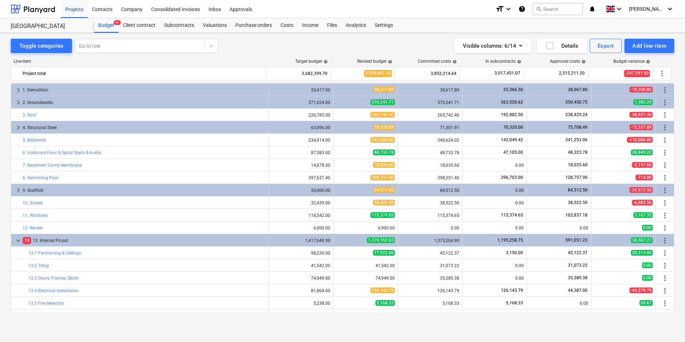
click at [288, 26] on div "Costs" at bounding box center [286, 25] width 21 height 14
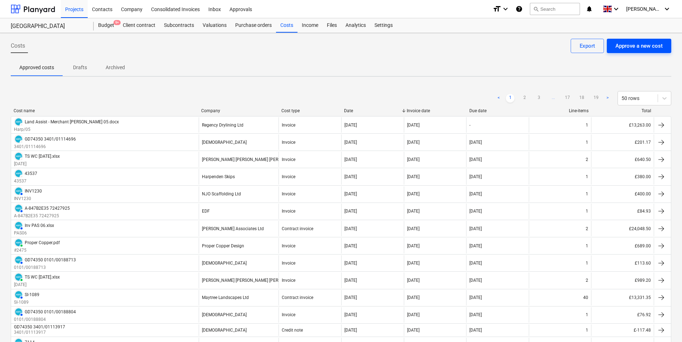
click at [628, 49] on div "Approve a new cost" at bounding box center [639, 45] width 47 height 9
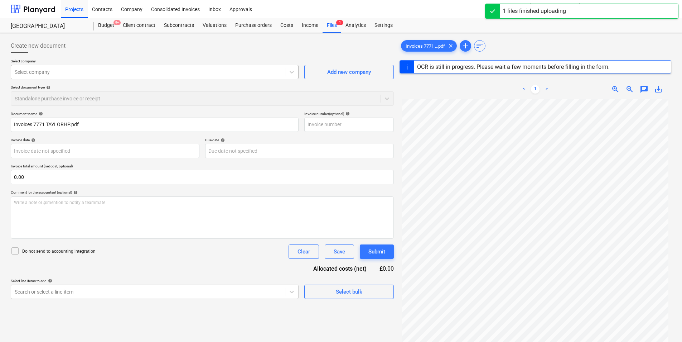
click at [69, 73] on div at bounding box center [148, 71] width 267 height 7
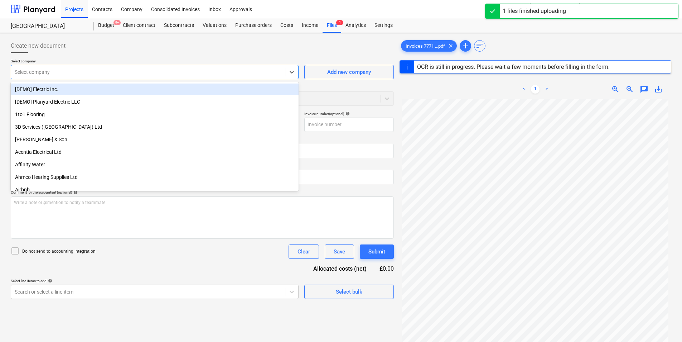
type input "179038"
type input "[DATE]"
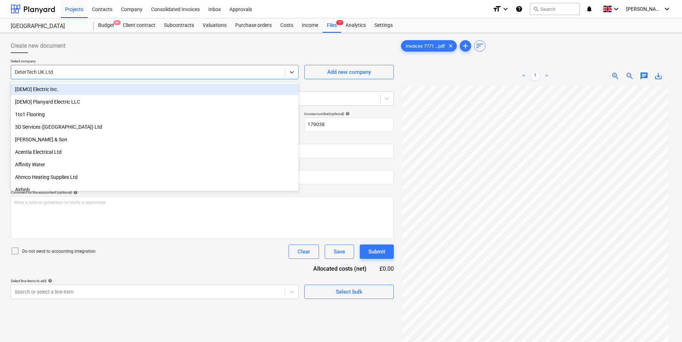
click at [418, 73] on div "< 1 > zoom_in zoom_out chat 0 save_alt" at bounding box center [536, 76] width 272 height 20
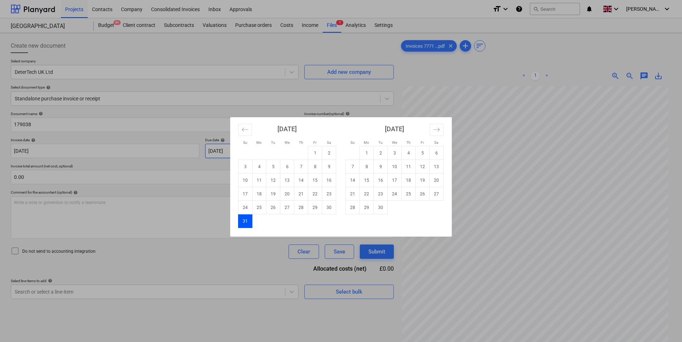
click at [249, 149] on body "Projects Contacts Company Consolidated Invoices Inbox Approvals format_size key…" at bounding box center [341, 171] width 682 height 342
click at [383, 207] on td "30" at bounding box center [381, 208] width 14 height 14
type input "[DATE]"
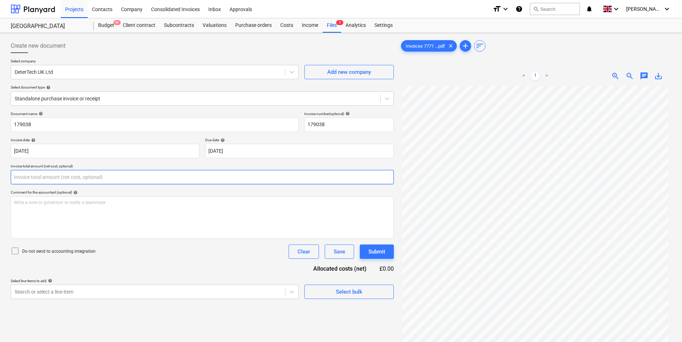
click at [45, 178] on input "text" at bounding box center [202, 177] width 383 height 14
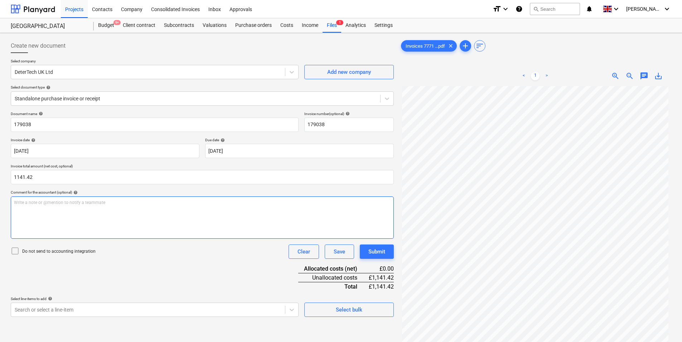
type input "1,141.42"
click at [102, 223] on div "Write a note or @mention to notify a teammate [PERSON_NAME]" at bounding box center [202, 217] width 383 height 42
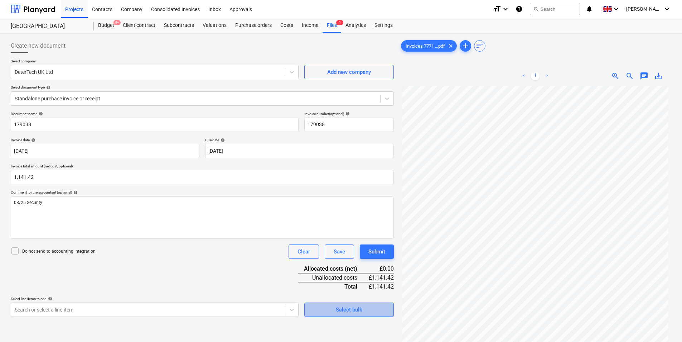
click at [342, 310] on div "Select bulk" at bounding box center [349, 309] width 27 height 9
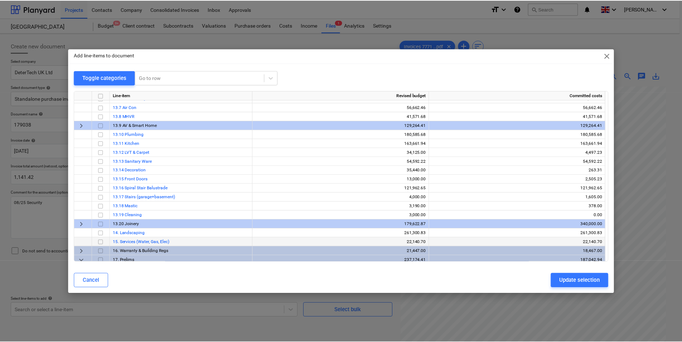
scroll to position [233, 0]
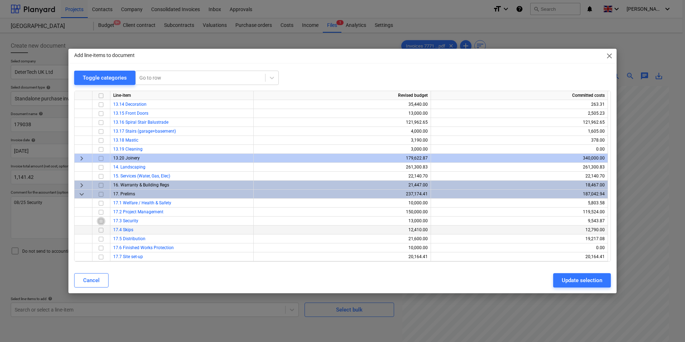
drag, startPoint x: 101, startPoint y: 220, endPoint x: 119, endPoint y: 226, distance: 19.1
click at [104, 221] on input "checkbox" at bounding box center [101, 221] width 9 height 9
click at [576, 277] on div "Update selection" at bounding box center [582, 279] width 40 height 9
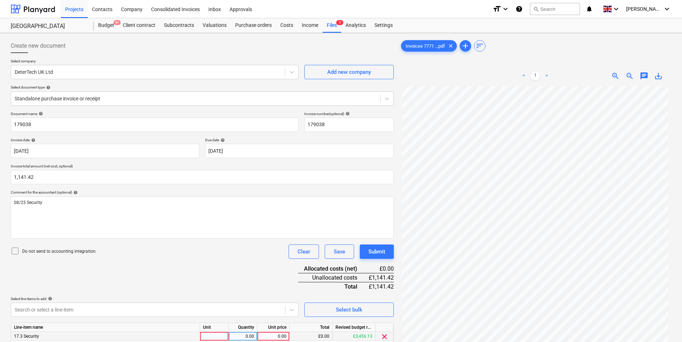
click at [208, 331] on div at bounding box center [214, 336] width 29 height 9
type input "ea"
type input "1141.42"
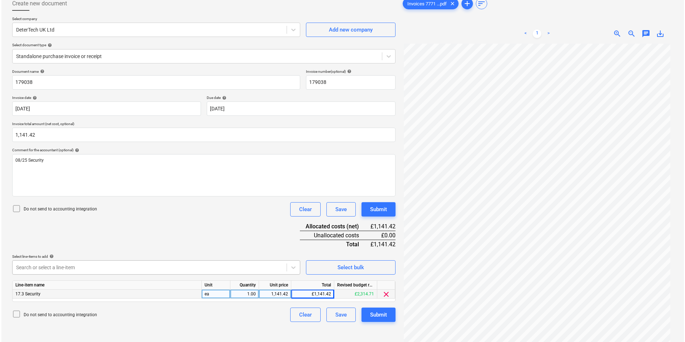
scroll to position [72, 0]
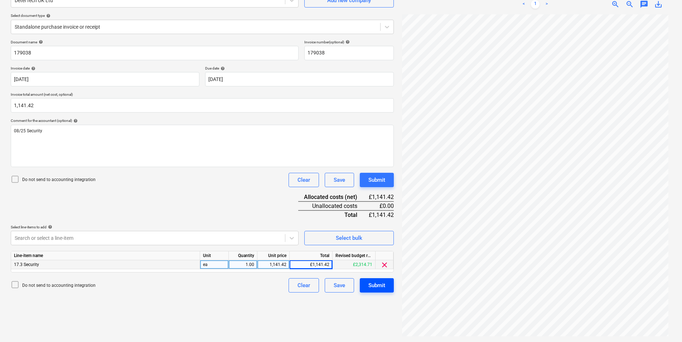
click at [382, 288] on div "Submit" at bounding box center [377, 284] width 17 height 9
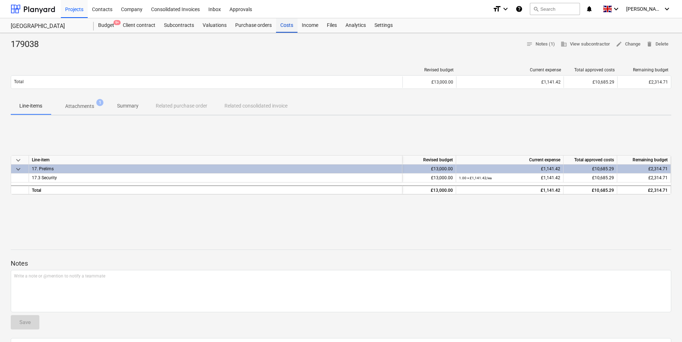
click at [287, 29] on div "Costs" at bounding box center [286, 25] width 21 height 14
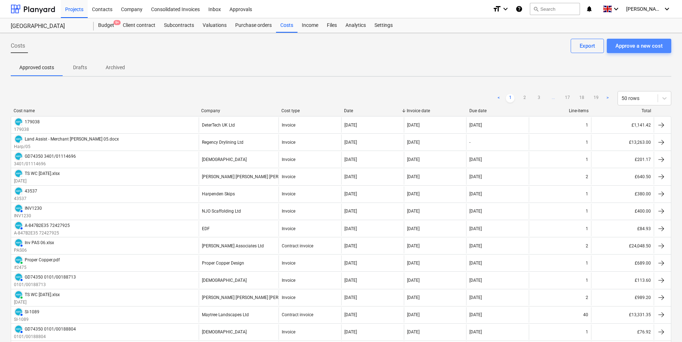
click at [633, 45] on div "Approve a new cost" at bounding box center [639, 45] width 47 height 9
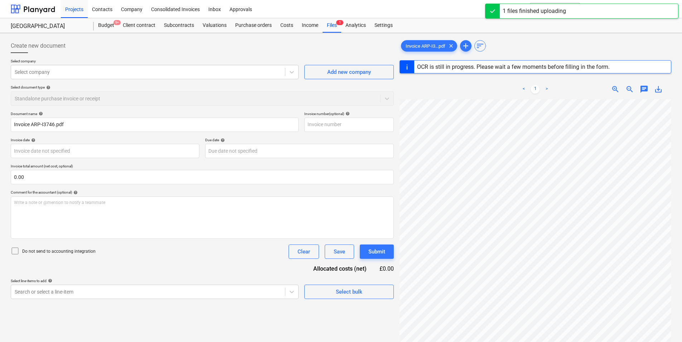
type input "ARP-13746"
type input "[DATE]"
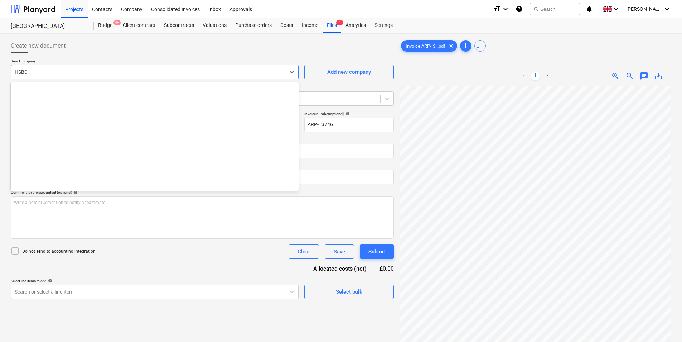
click at [94, 71] on div at bounding box center [148, 71] width 267 height 7
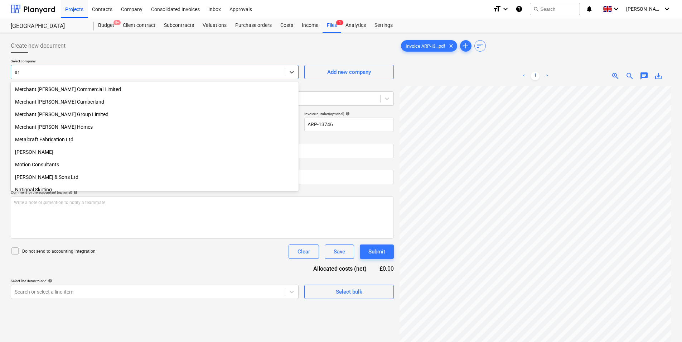
scroll to position [482, 0]
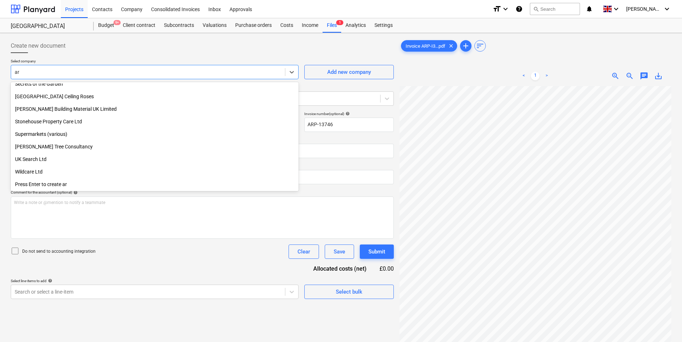
type input "arp"
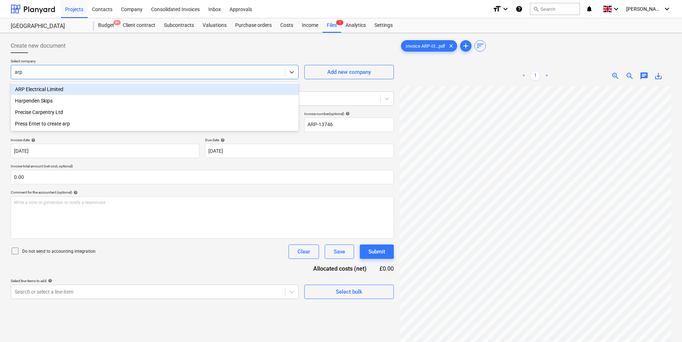
click at [67, 89] on div "ARP Electrical Limited" at bounding box center [155, 88] width 288 height 11
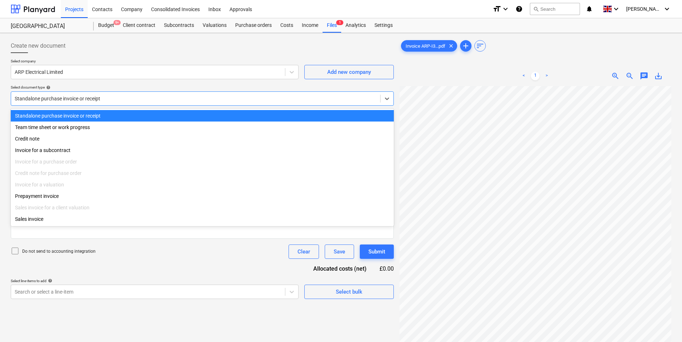
click at [111, 102] on div at bounding box center [196, 98] width 362 height 7
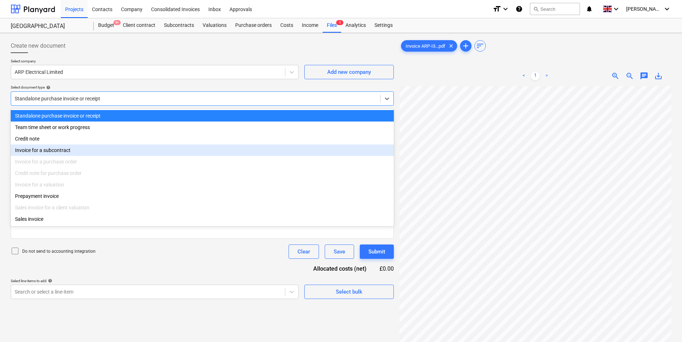
click at [73, 157] on div "Invoice for a purchase order" at bounding box center [202, 161] width 383 height 11
click at [119, 153] on div "Invoice for a subcontract" at bounding box center [202, 149] width 383 height 11
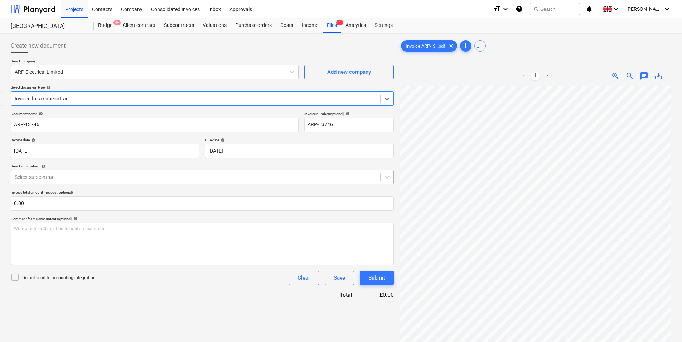
click at [101, 170] on div "Select subcontract" at bounding box center [202, 177] width 383 height 14
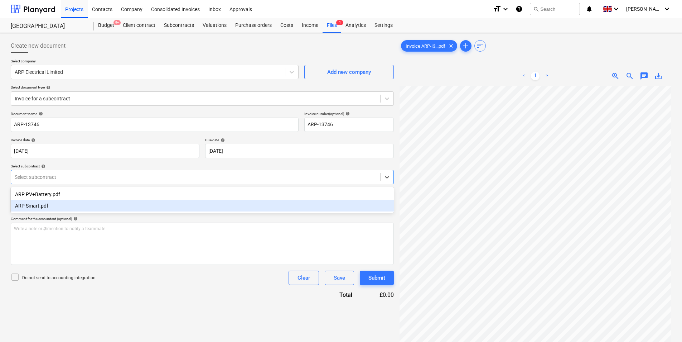
click at [85, 208] on div "ARP Smart.pdf" at bounding box center [202, 205] width 383 height 11
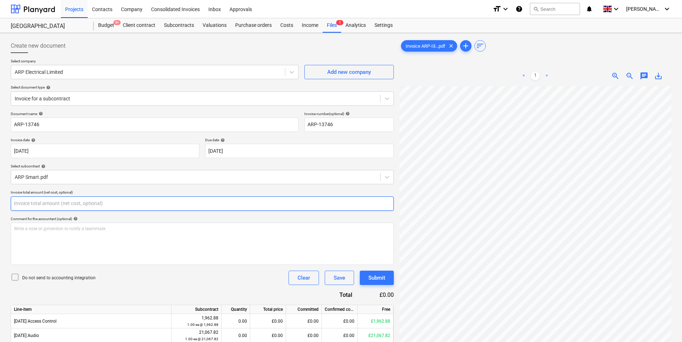
click at [145, 207] on input "text" at bounding box center [202, 203] width 383 height 14
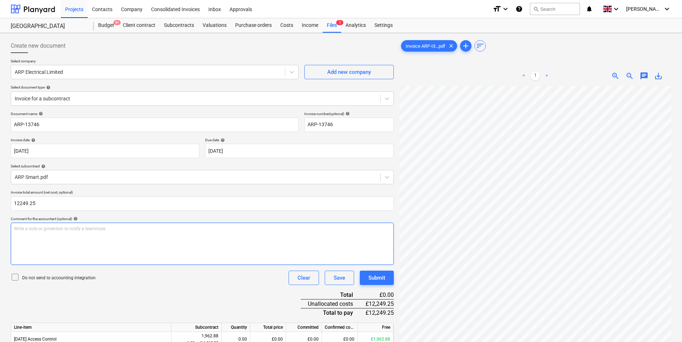
type input "12,249.25"
click at [119, 231] on p "Write a note or @mention to notify a teammate [PERSON_NAME]" at bounding box center [202, 229] width 377 height 6
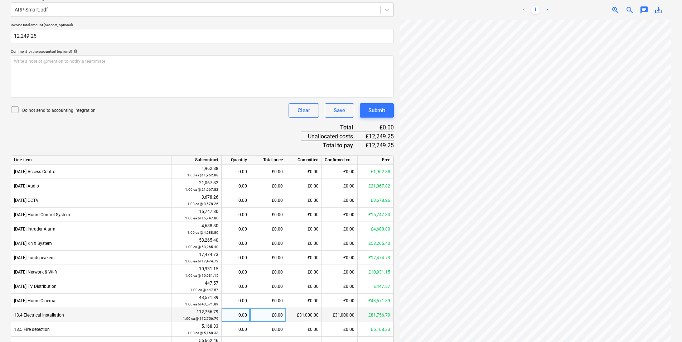
click at [270, 316] on div "£0.00" at bounding box center [268, 315] width 36 height 14
type input "12249.25"
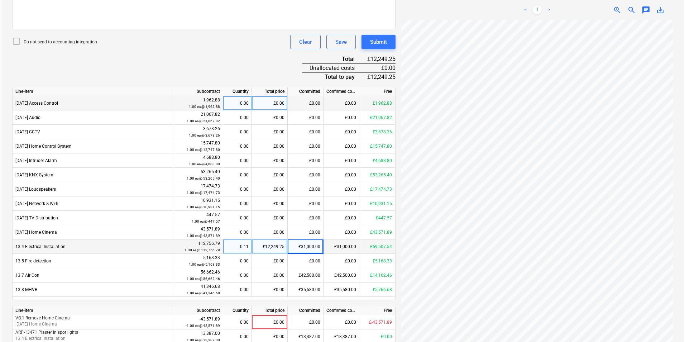
scroll to position [267, 0]
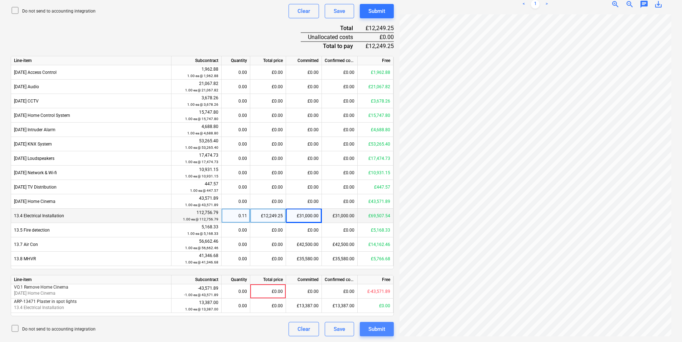
click at [381, 331] on button "Submit" at bounding box center [377, 329] width 34 height 14
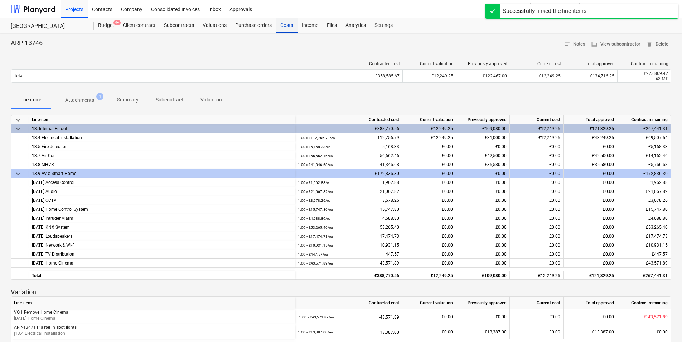
click at [291, 28] on div "Costs" at bounding box center [286, 25] width 21 height 14
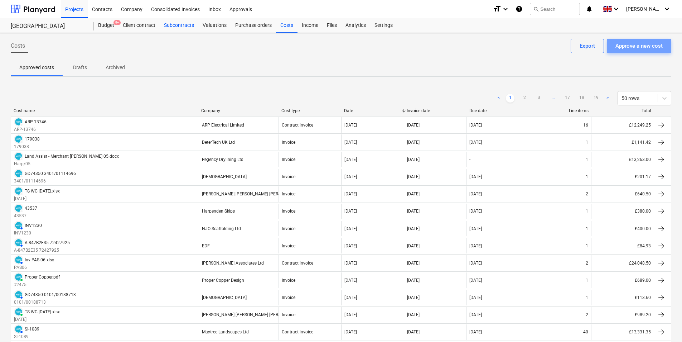
drag, startPoint x: 630, startPoint y: 45, endPoint x: 188, endPoint y: 30, distance: 442.7
click at [630, 45] on div "Approve a new cost" at bounding box center [639, 45] width 47 height 9
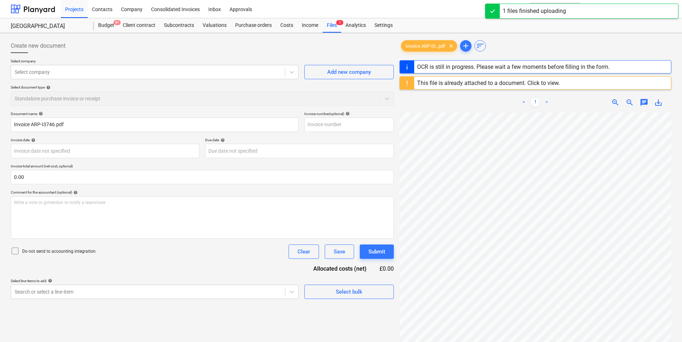
type input "ARP-13746"
type input "[DATE]"
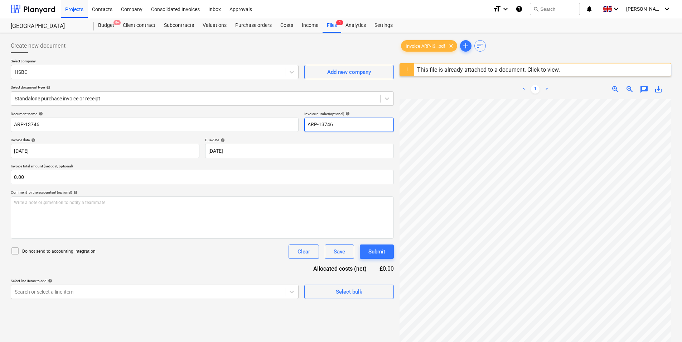
click at [351, 126] on input "ARP-13746" at bounding box center [349, 125] width 90 height 14
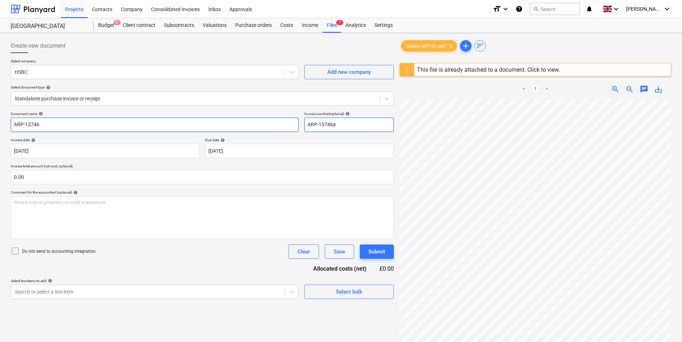
type input "ARP-13746a"
click at [124, 127] on input "ARP-13746" at bounding box center [155, 125] width 288 height 14
type input "ARP-13746a"
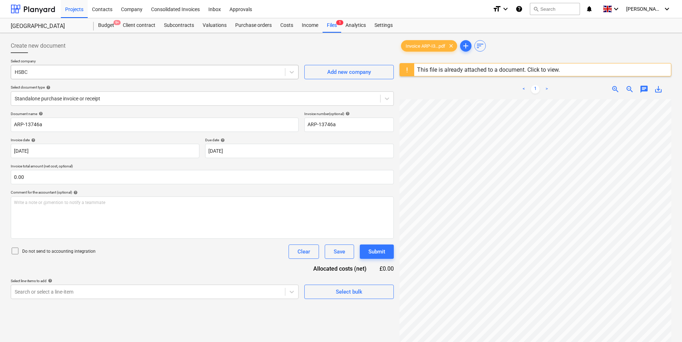
click at [48, 74] on div at bounding box center [148, 71] width 267 height 7
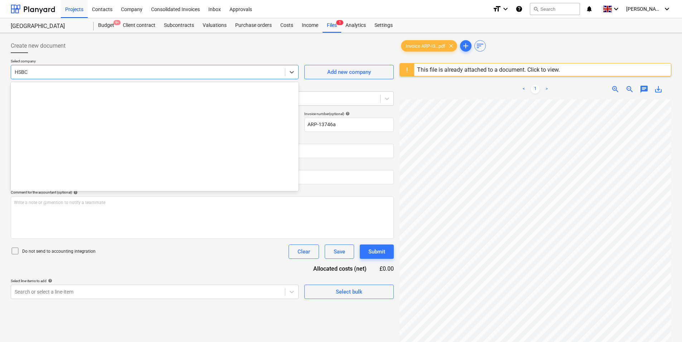
scroll to position [1317, 0]
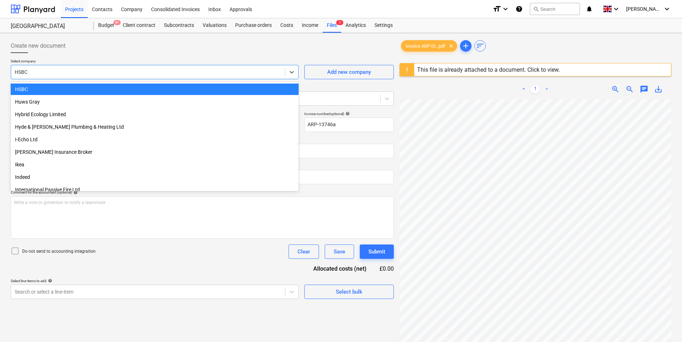
type input "q"
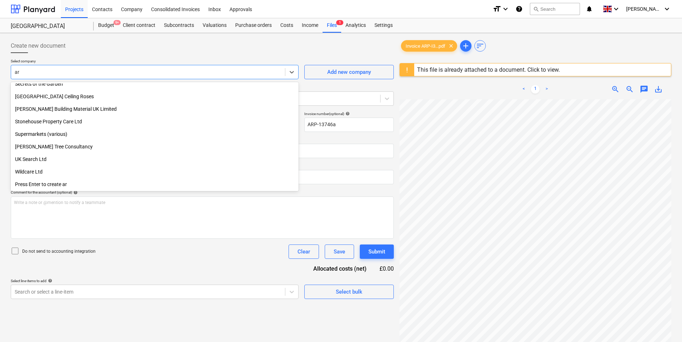
scroll to position [482, 0]
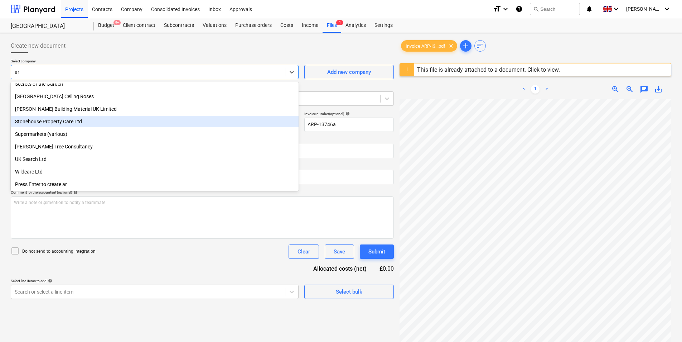
type input "arp"
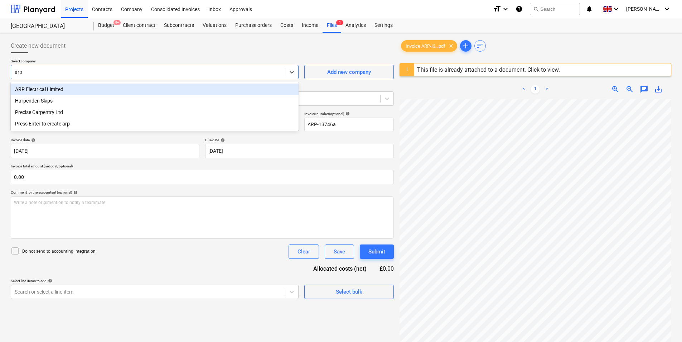
click at [69, 87] on div "ARP Electrical Limited" at bounding box center [155, 88] width 288 height 11
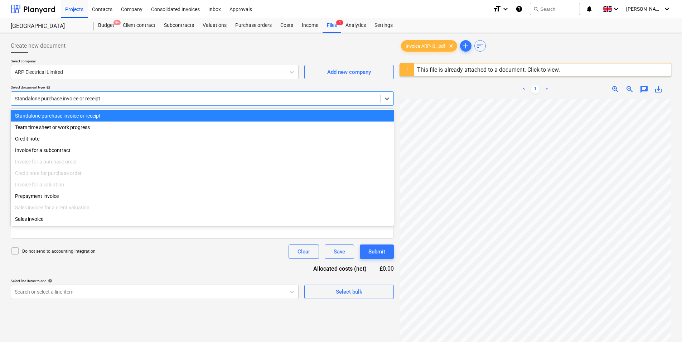
click at [57, 99] on div at bounding box center [196, 98] width 362 height 7
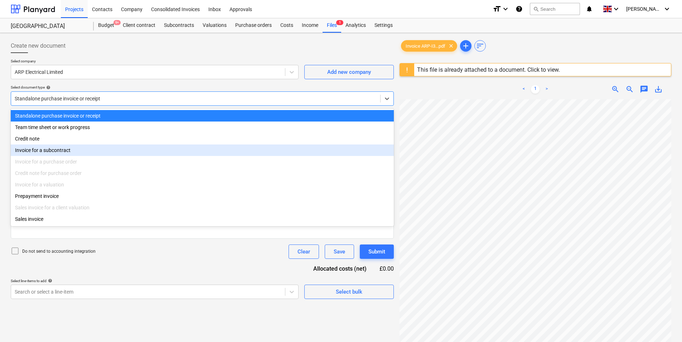
click at [77, 145] on div "Invoice for a subcontract" at bounding box center [202, 149] width 383 height 11
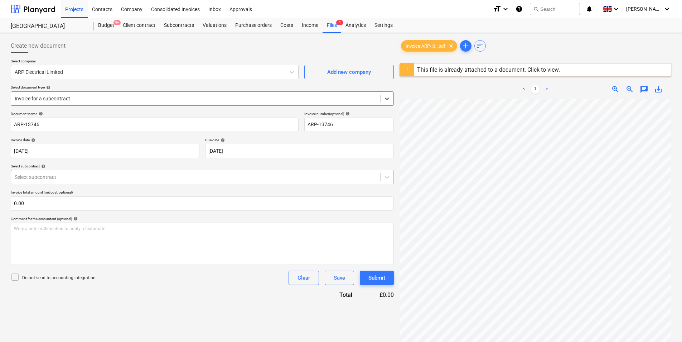
click at [72, 176] on div at bounding box center [196, 176] width 362 height 7
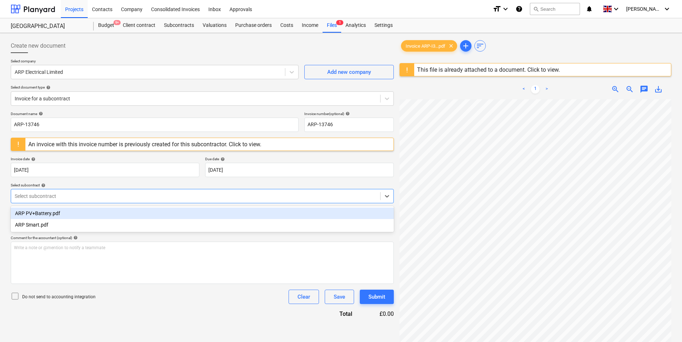
click at [53, 213] on div "ARP PV+Battery.pdf" at bounding box center [202, 212] width 383 height 11
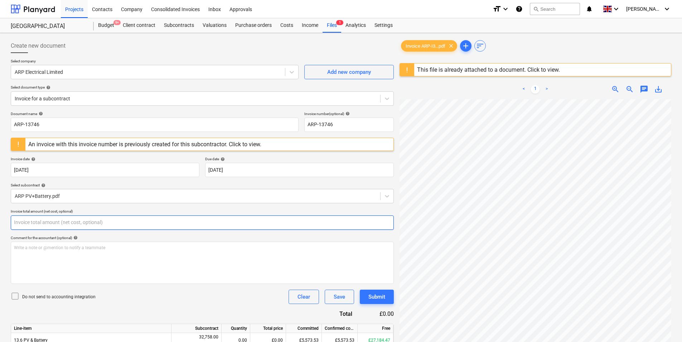
click at [77, 220] on input "text" at bounding box center [202, 222] width 383 height 14
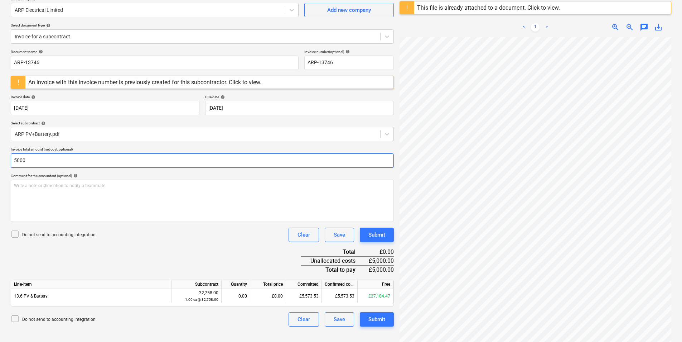
scroll to position [85, 0]
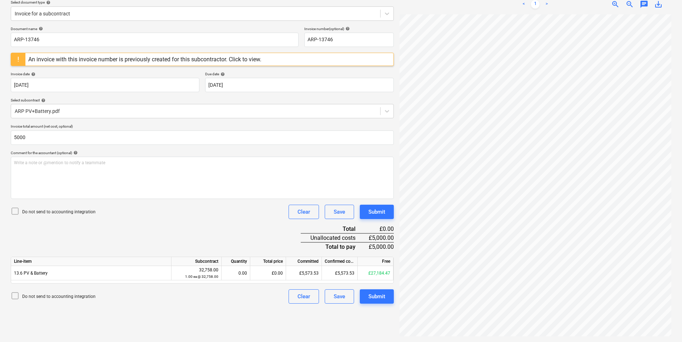
type input "5,000.00"
click at [185, 229] on div "Document name help ARP-13746 Invoice number (optional) help ARP-13746 An invoic…" at bounding box center [202, 165] width 383 height 277
click at [267, 277] on div "£0.00" at bounding box center [268, 273] width 36 height 14
type input "5000"
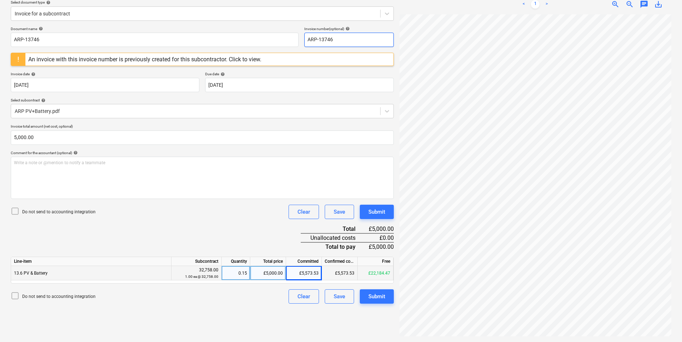
click at [351, 39] on input "ARP-13746" at bounding box center [349, 40] width 90 height 14
type input "ARP-13746a"
click at [279, 102] on div "Select subcontract help" at bounding box center [202, 100] width 383 height 5
click at [82, 40] on input "ARP-13746" at bounding box center [155, 40] width 288 height 14
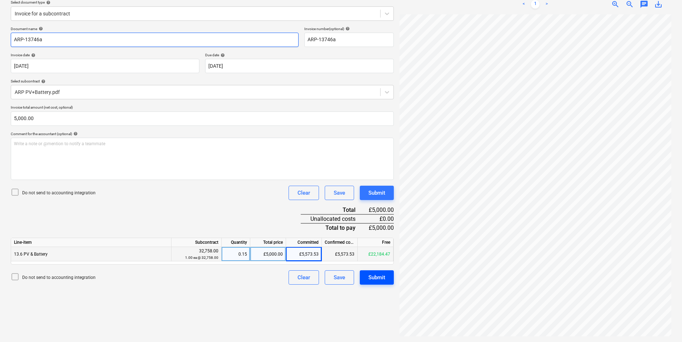
type input "ARP-13746a"
click at [378, 275] on div "Submit" at bounding box center [377, 277] width 17 height 9
